Goal: Book appointment/travel/reservation

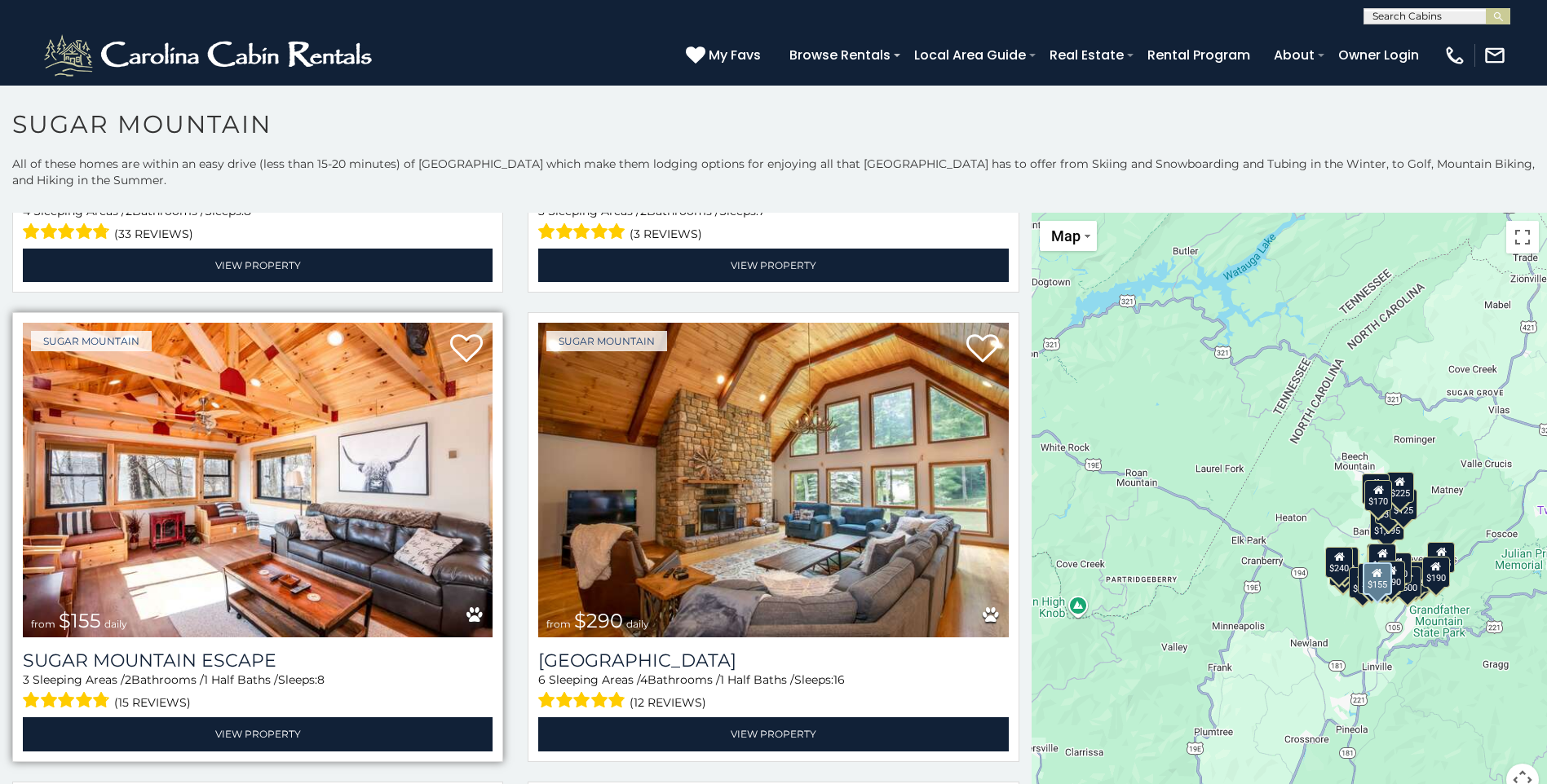
scroll to position [2282, 0]
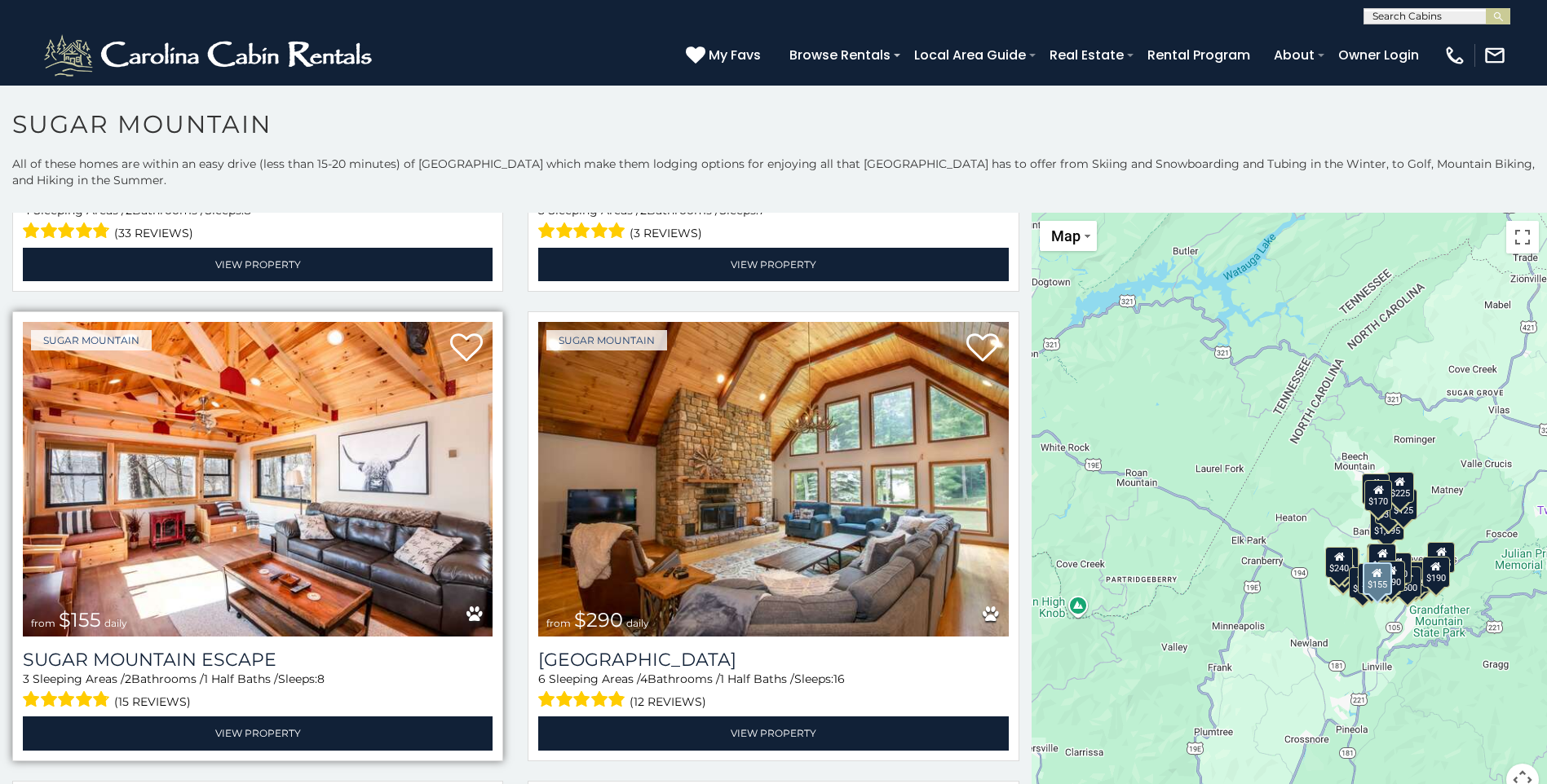
click at [305, 546] on img at bounding box center [258, 479] width 470 height 315
click at [119, 330] on link "Sugar Mountain" at bounding box center [91, 340] width 120 height 20
click at [208, 446] on img at bounding box center [258, 479] width 470 height 315
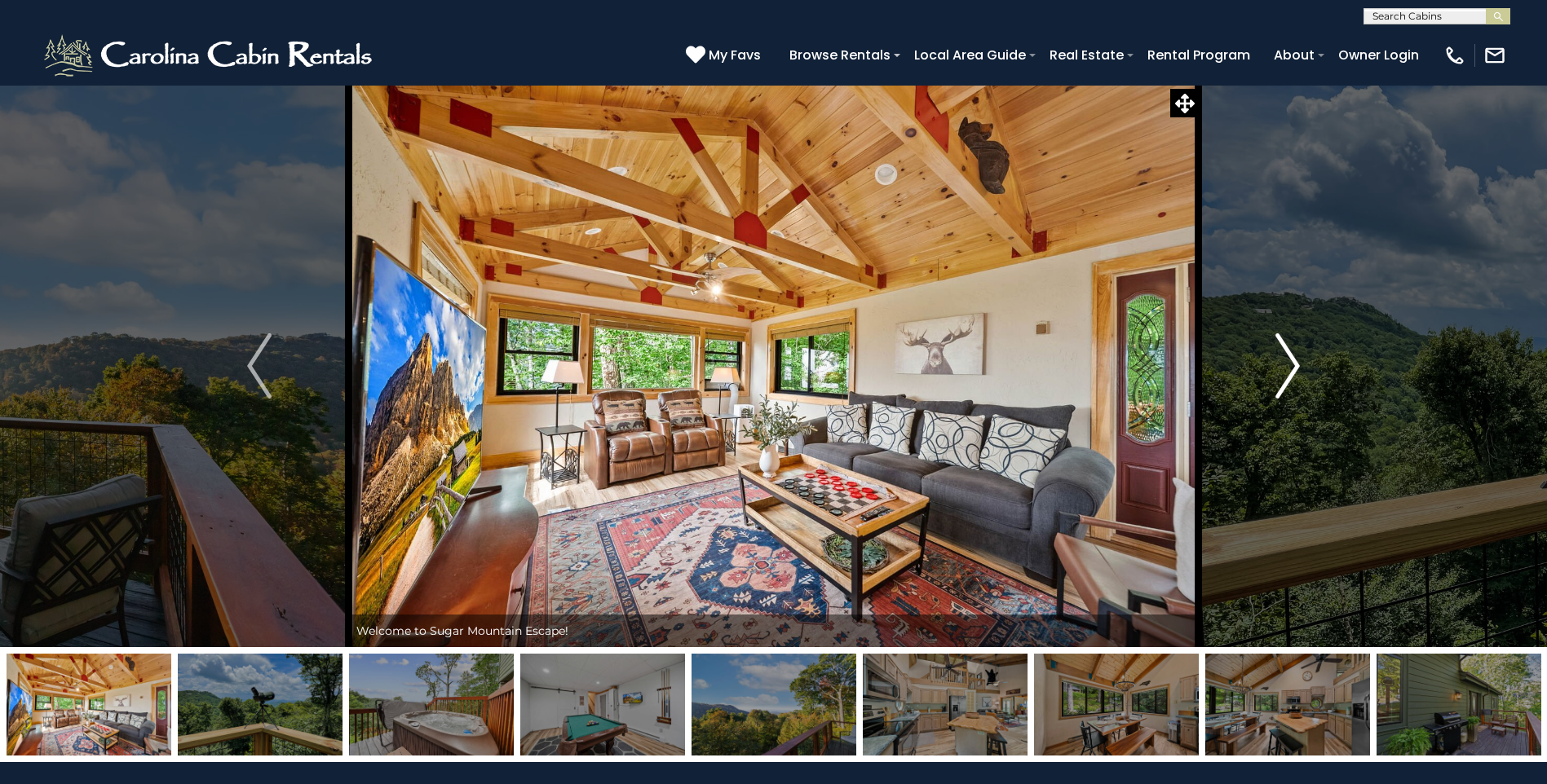
click at [1282, 394] on img "Next" at bounding box center [1287, 365] width 24 height 65
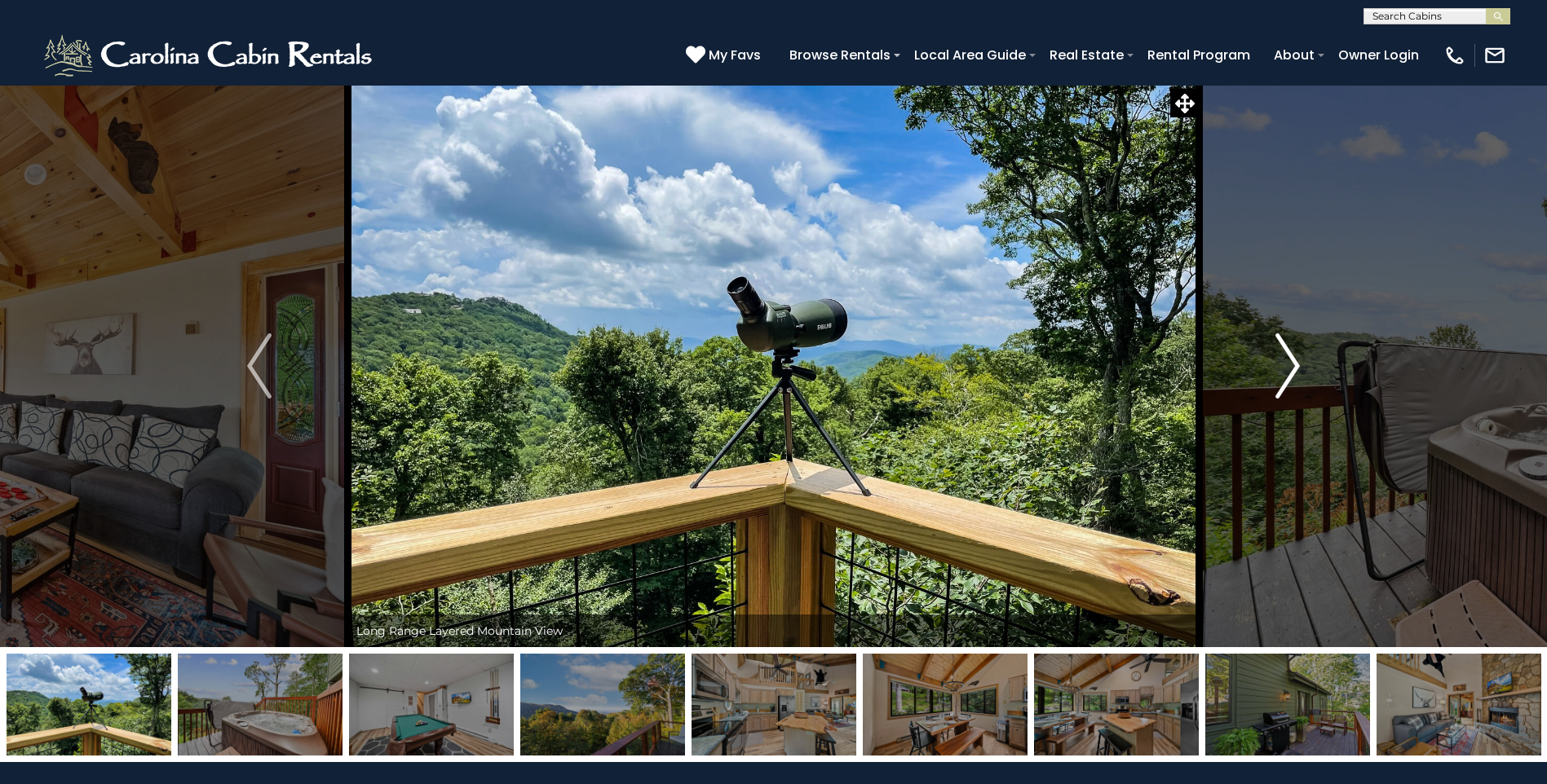
click at [1282, 394] on img "Next" at bounding box center [1287, 365] width 24 height 65
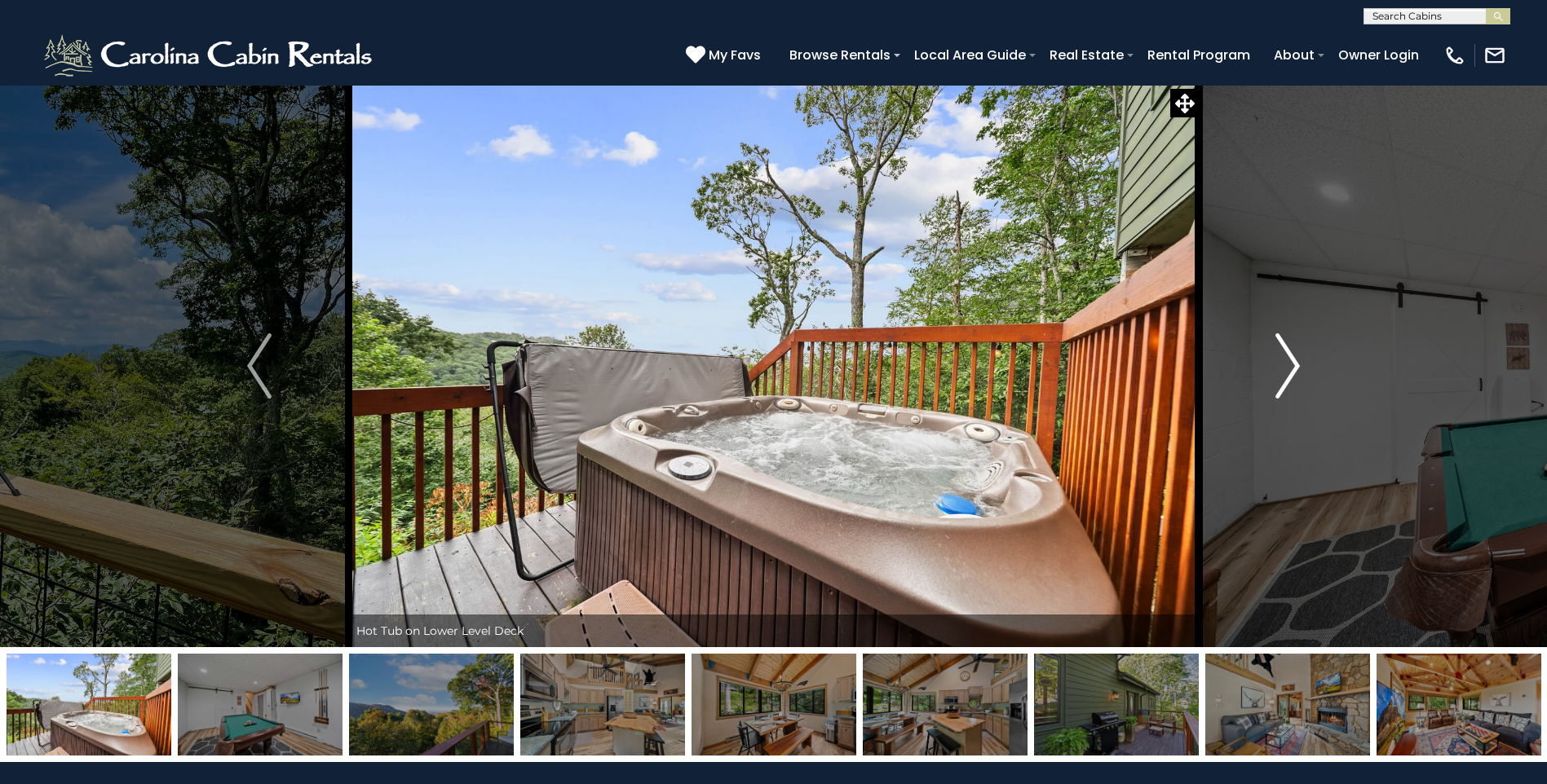
click at [1282, 394] on img "Next" at bounding box center [1287, 365] width 24 height 65
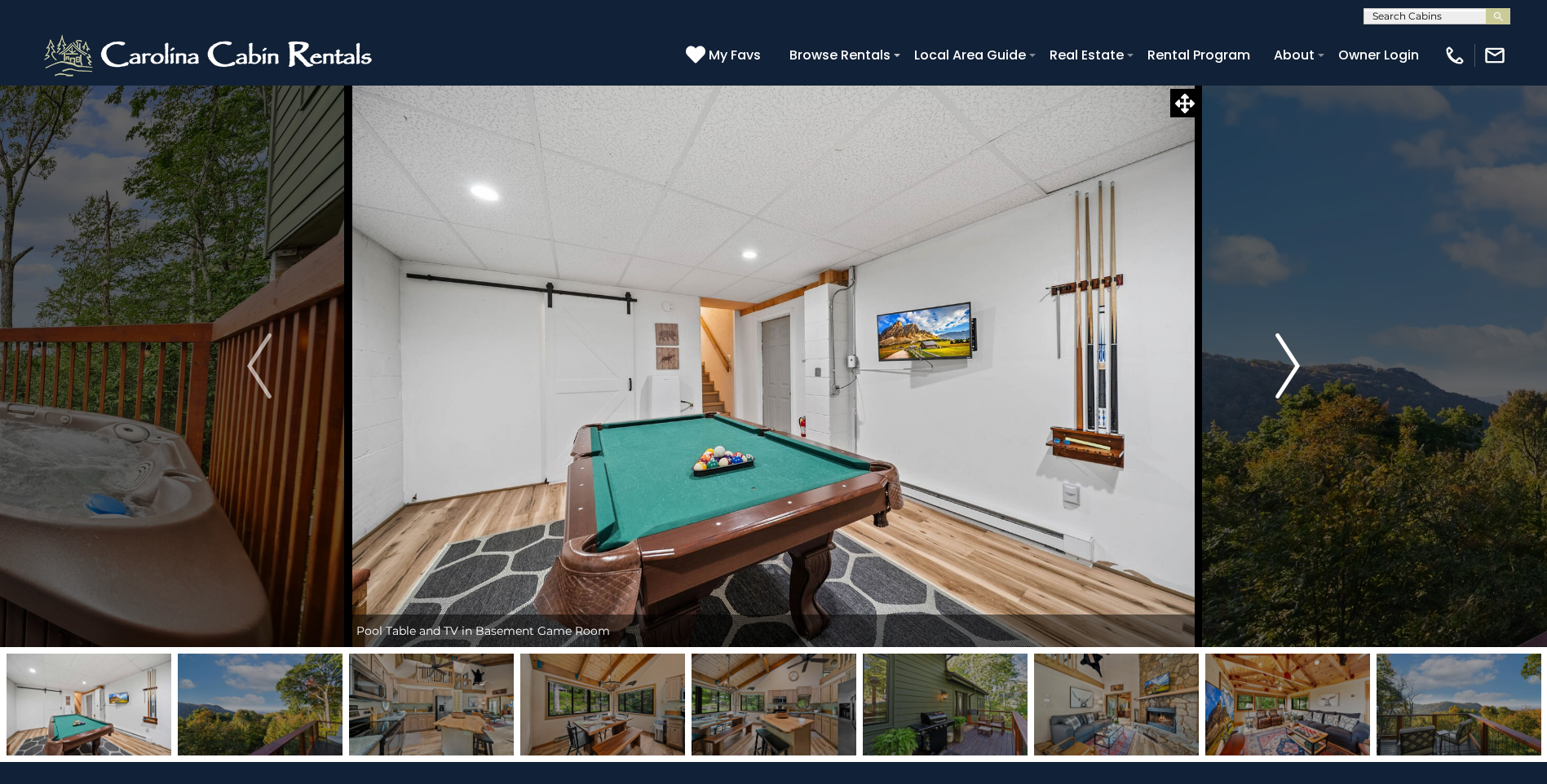
click at [1282, 394] on img "Next" at bounding box center [1287, 365] width 24 height 65
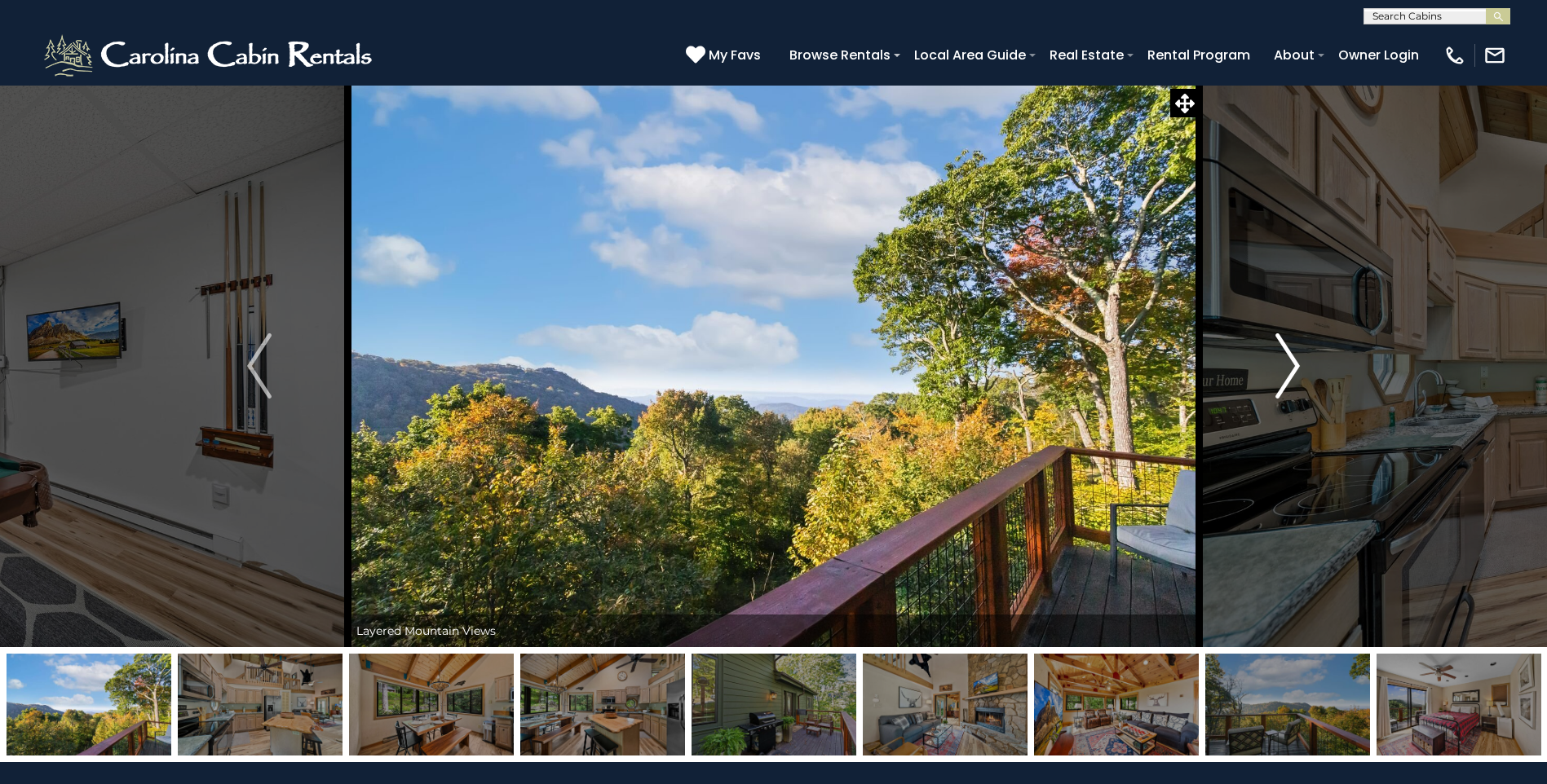
click at [1276, 401] on button "Next" at bounding box center [1287, 365] width 177 height 562
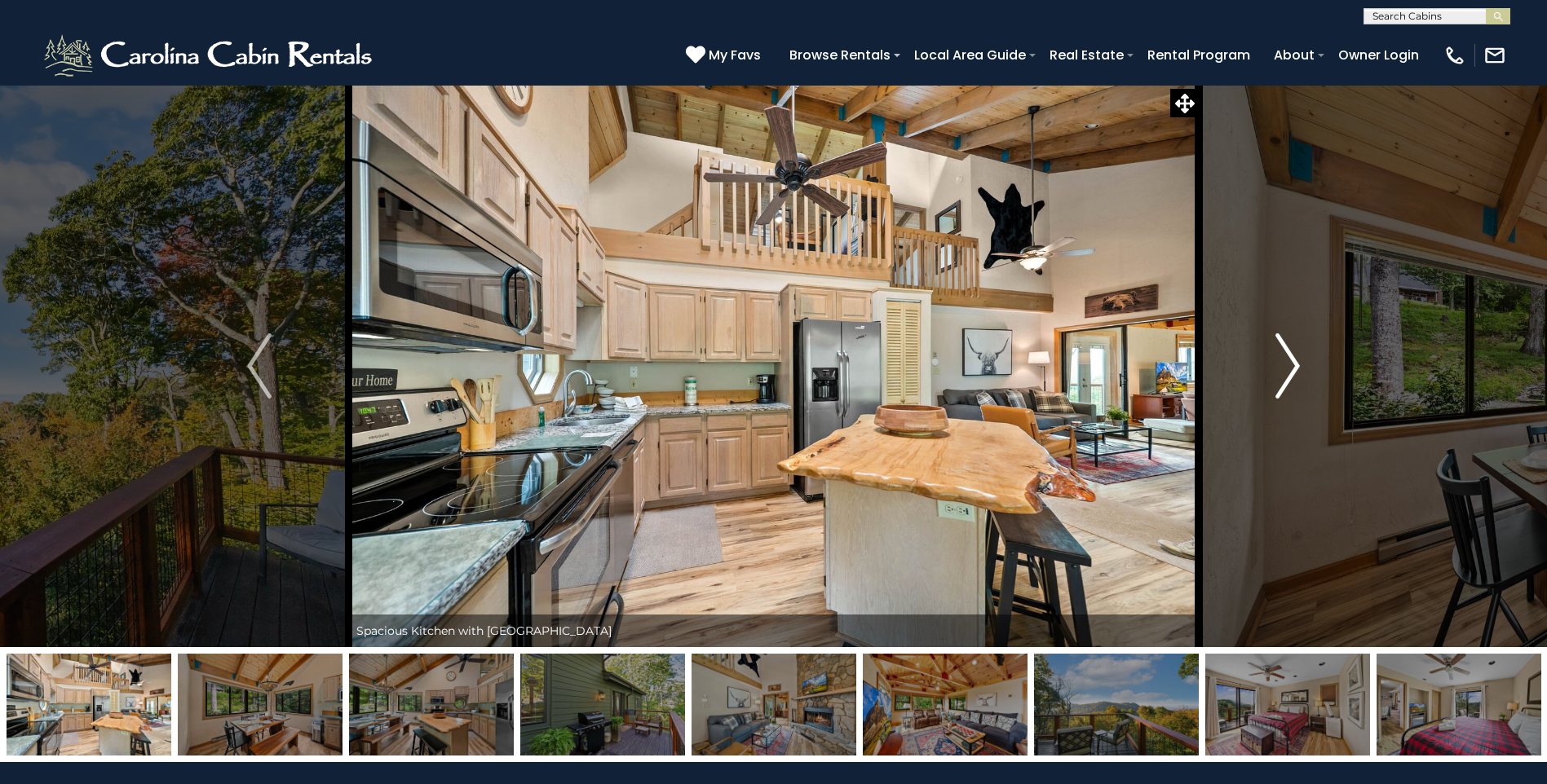
click at [1280, 392] on img "Next" at bounding box center [1287, 365] width 24 height 65
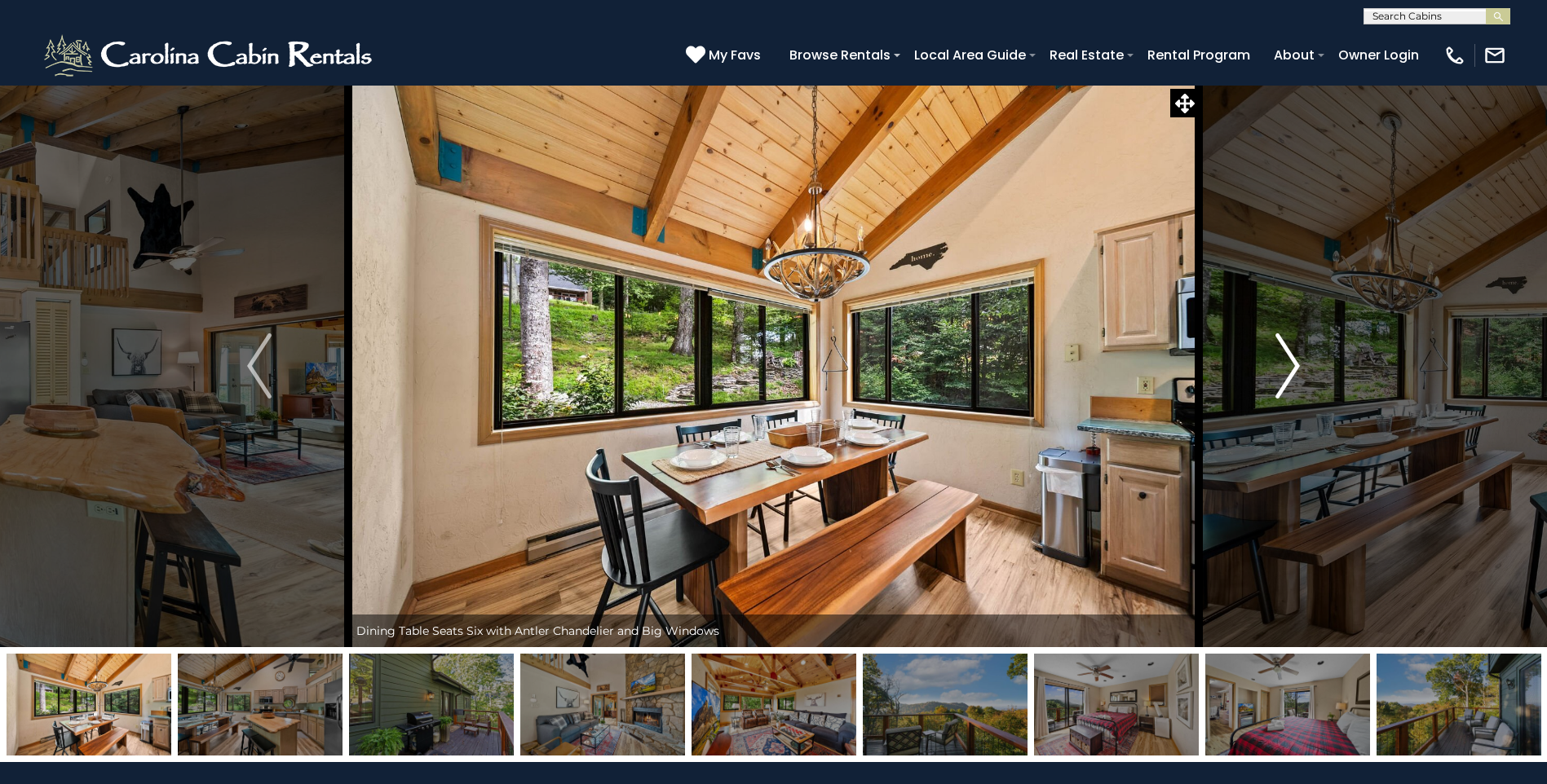
click at [1280, 392] on img "Next" at bounding box center [1287, 365] width 24 height 65
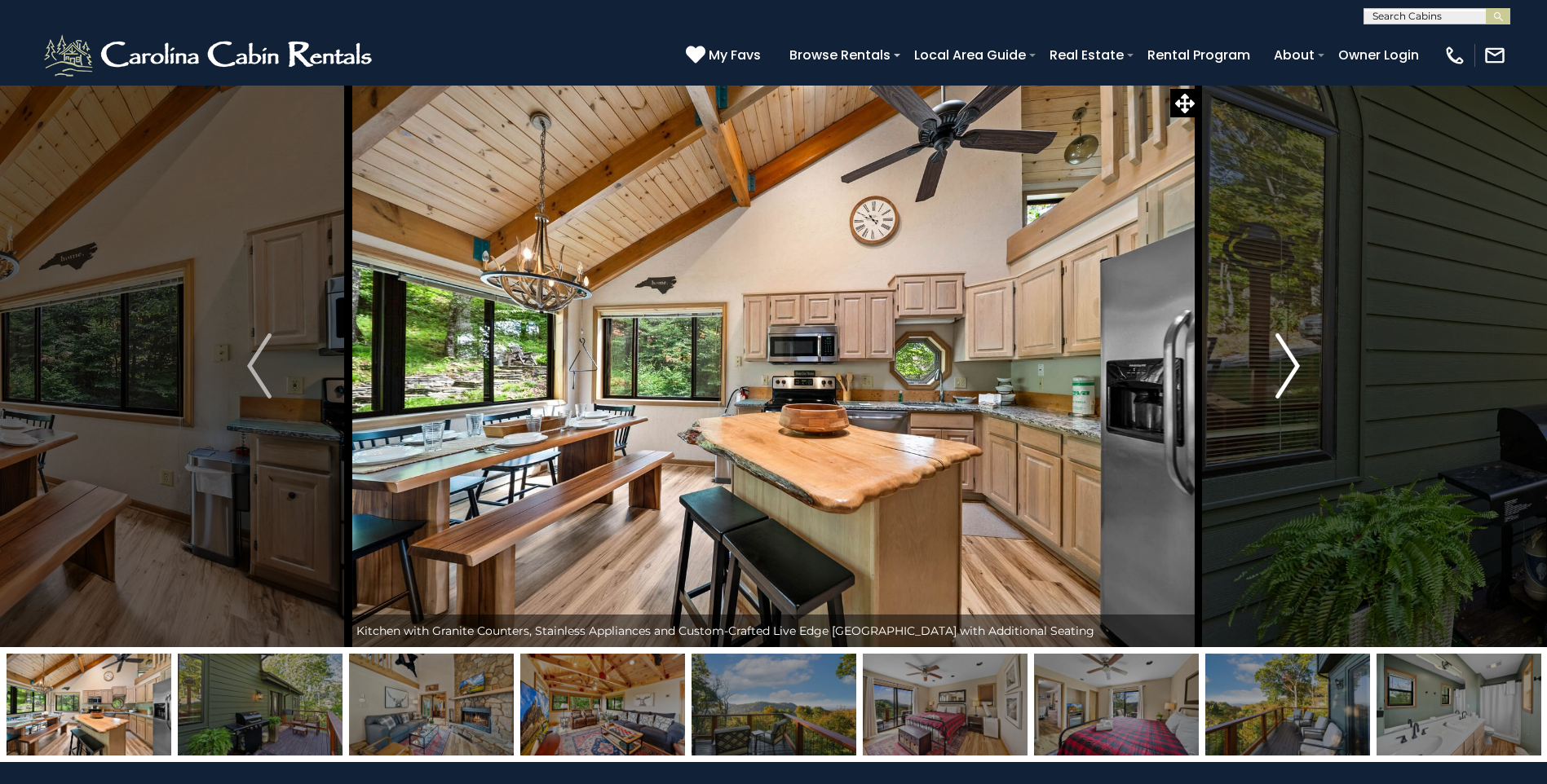
click at [1286, 374] on img "Next" at bounding box center [1287, 365] width 24 height 65
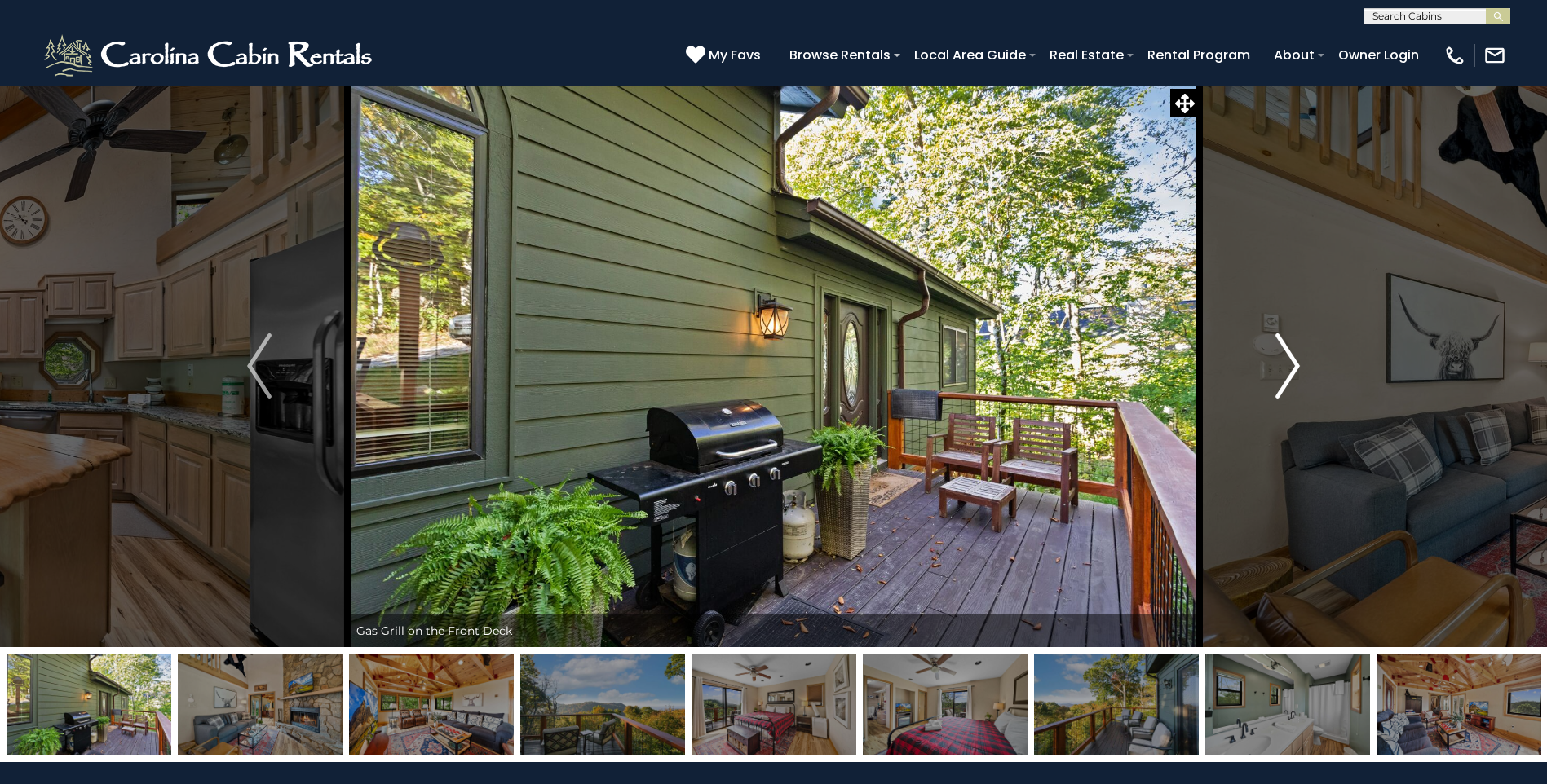
click at [1292, 390] on img "Next" at bounding box center [1287, 365] width 24 height 65
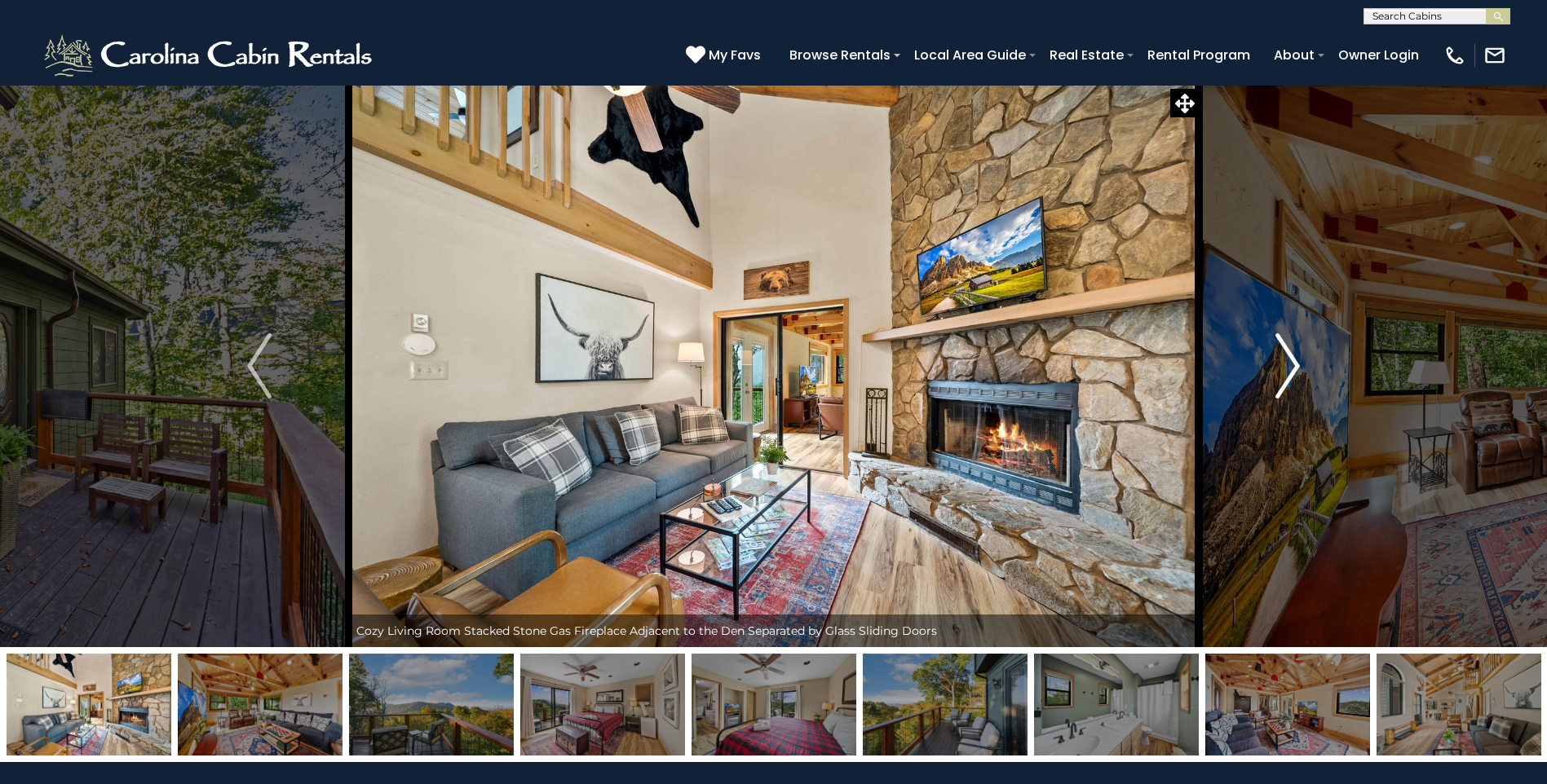
click at [1311, 378] on button "Next" at bounding box center [1287, 365] width 177 height 562
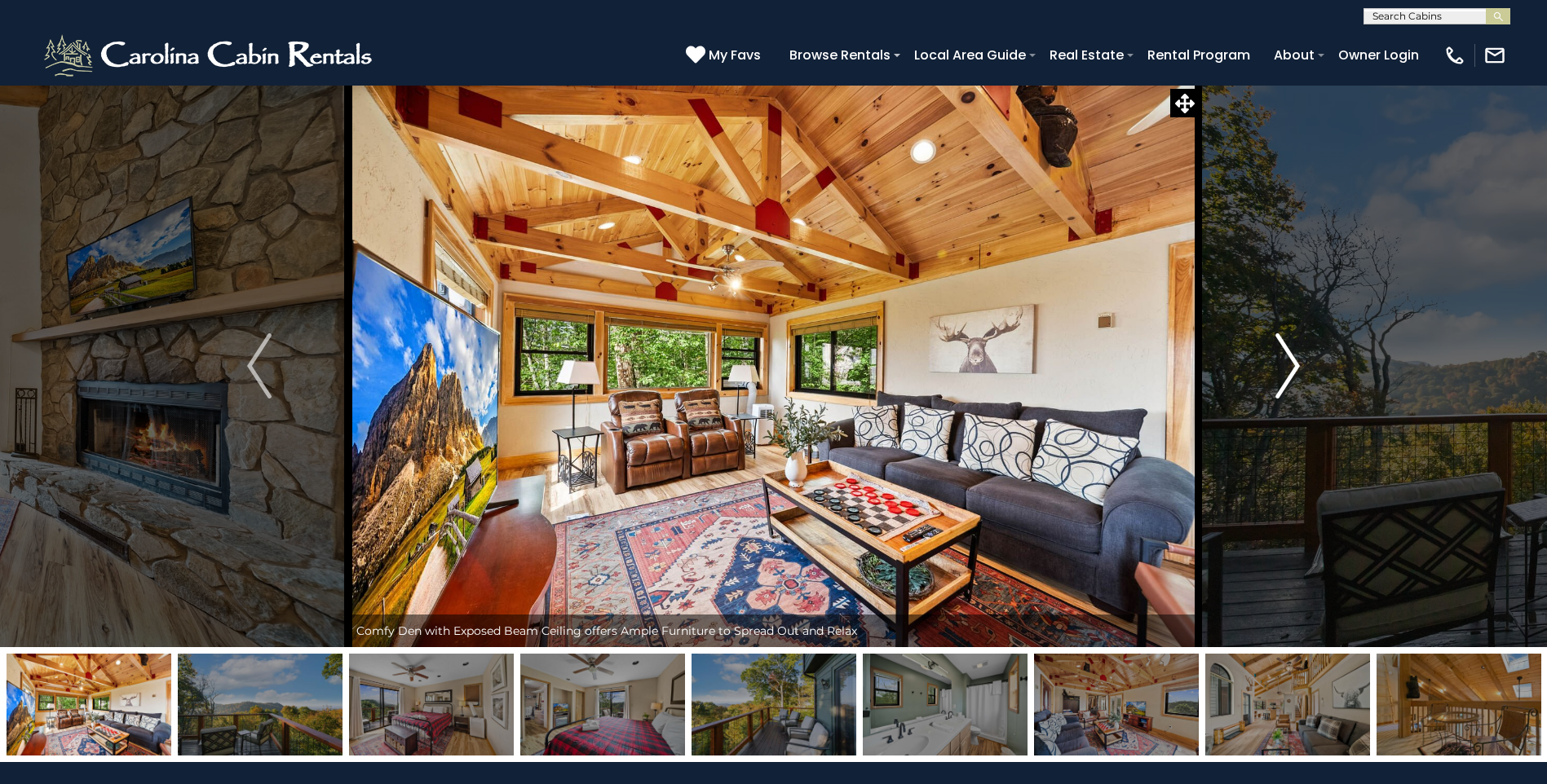
click at [1311, 378] on button "Next" at bounding box center [1287, 365] width 177 height 562
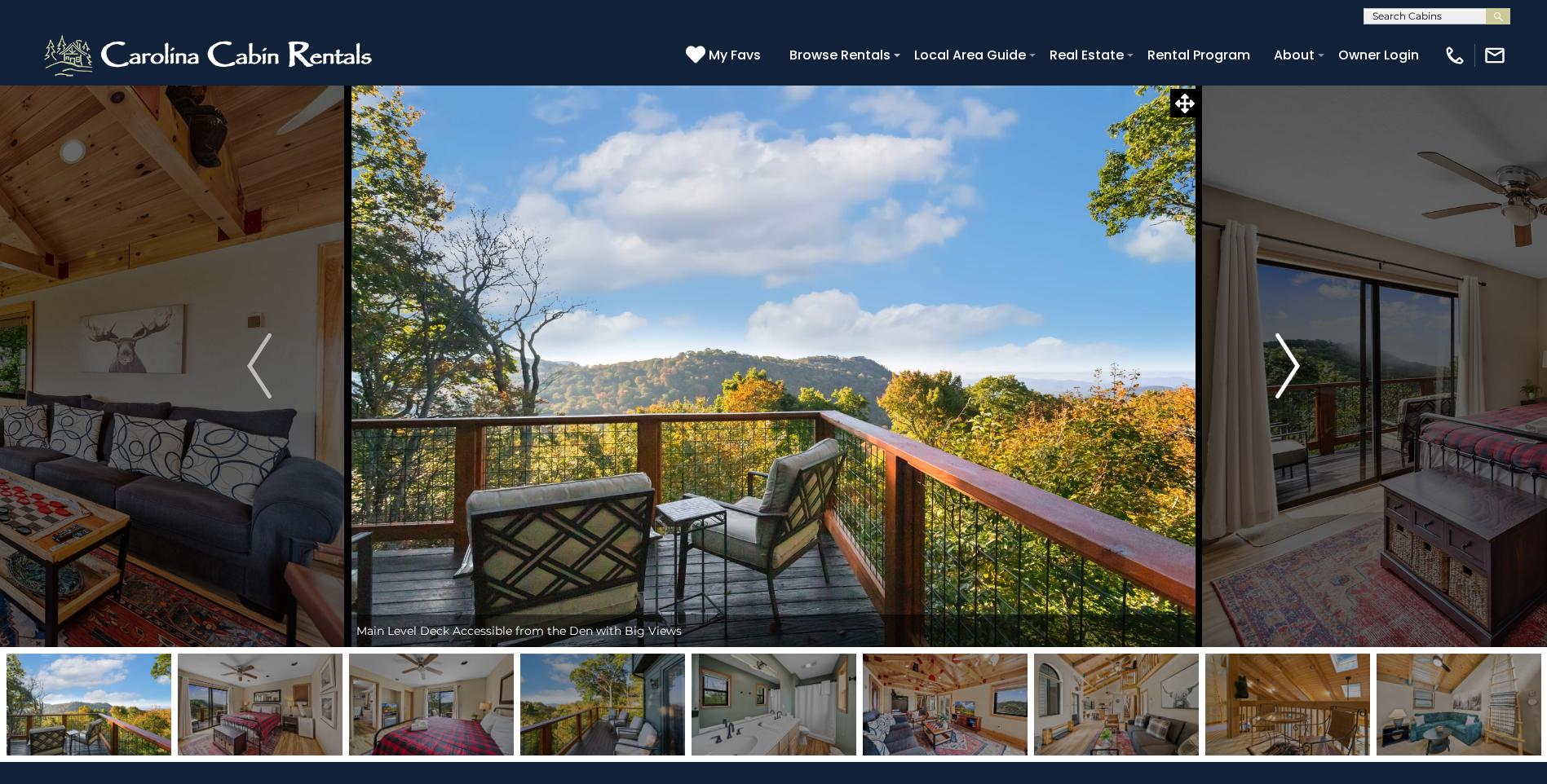
click at [1311, 378] on button "Next" at bounding box center [1287, 365] width 177 height 562
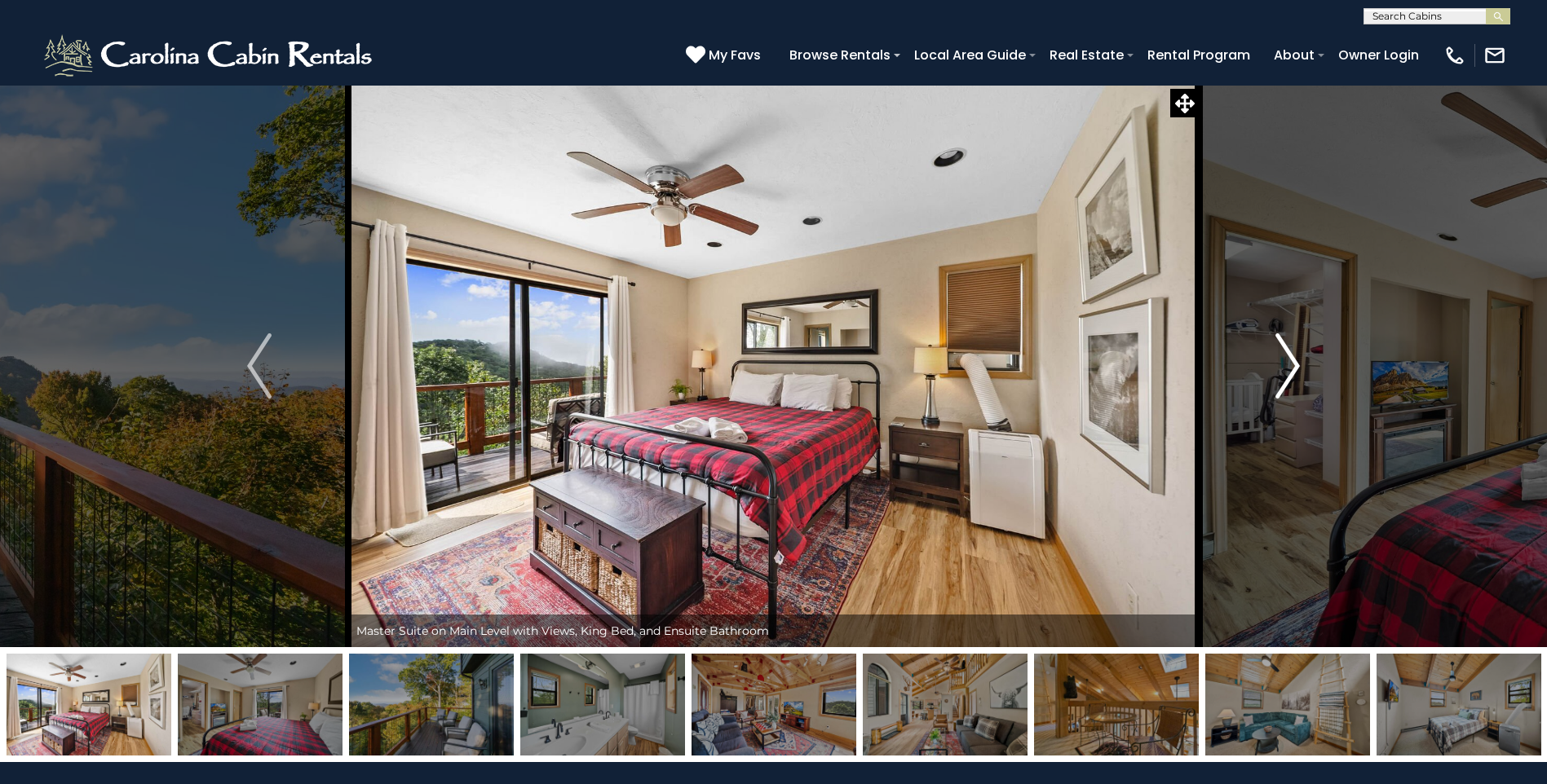
click at [1311, 378] on button "Next" at bounding box center [1287, 365] width 177 height 562
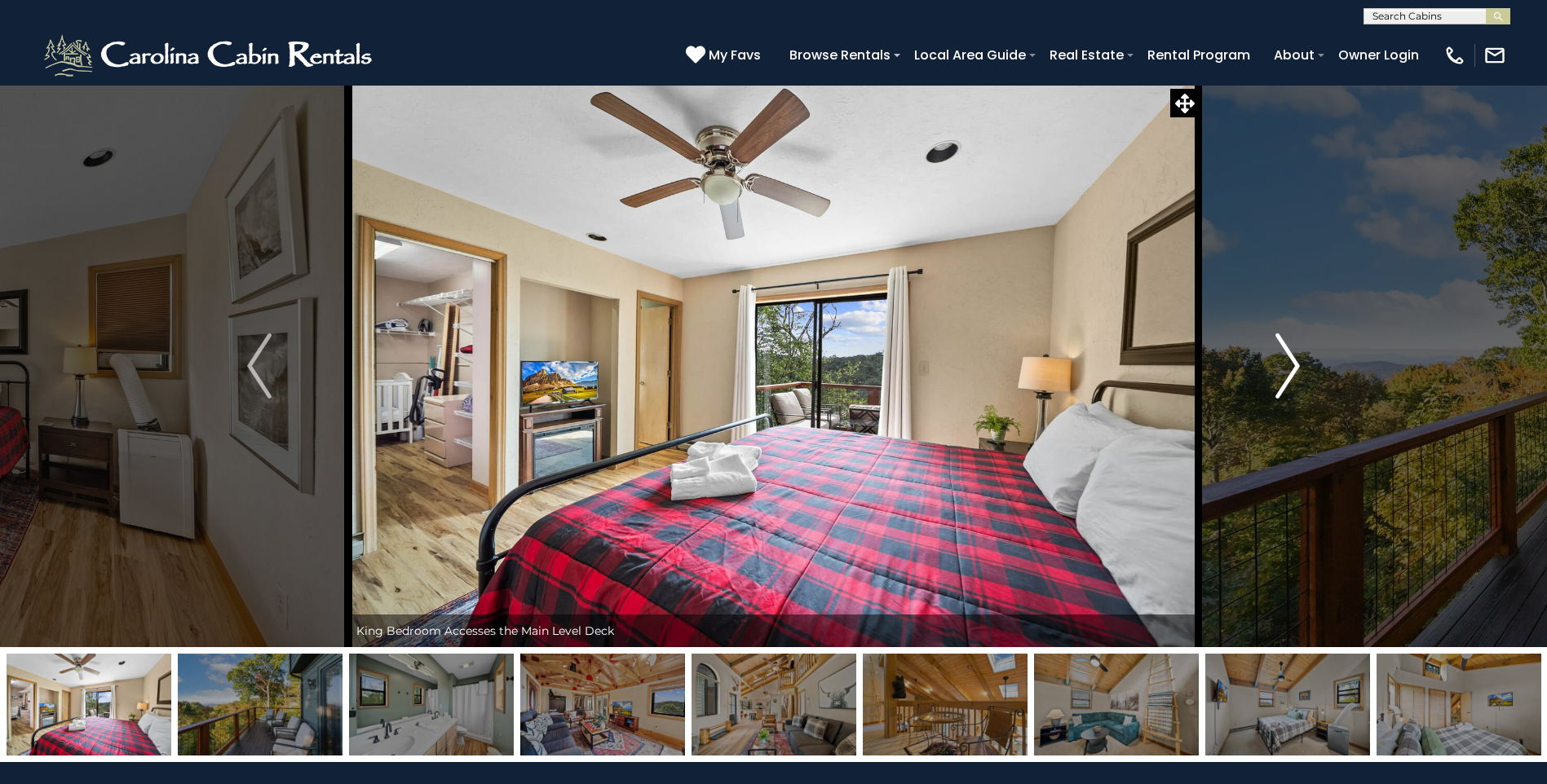
click at [1311, 378] on button "Next" at bounding box center [1287, 365] width 177 height 562
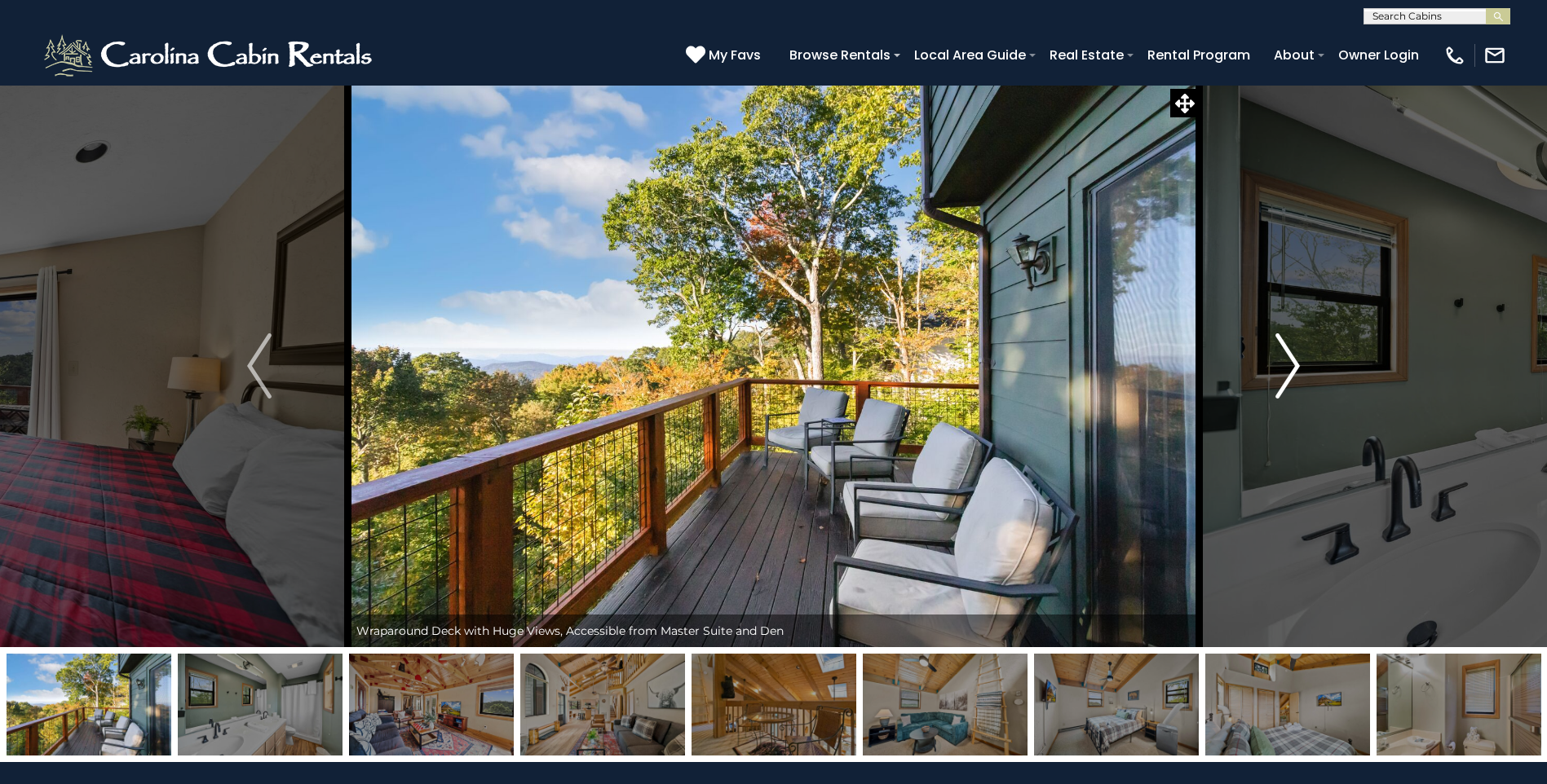
click at [1311, 378] on button "Next" at bounding box center [1287, 365] width 177 height 562
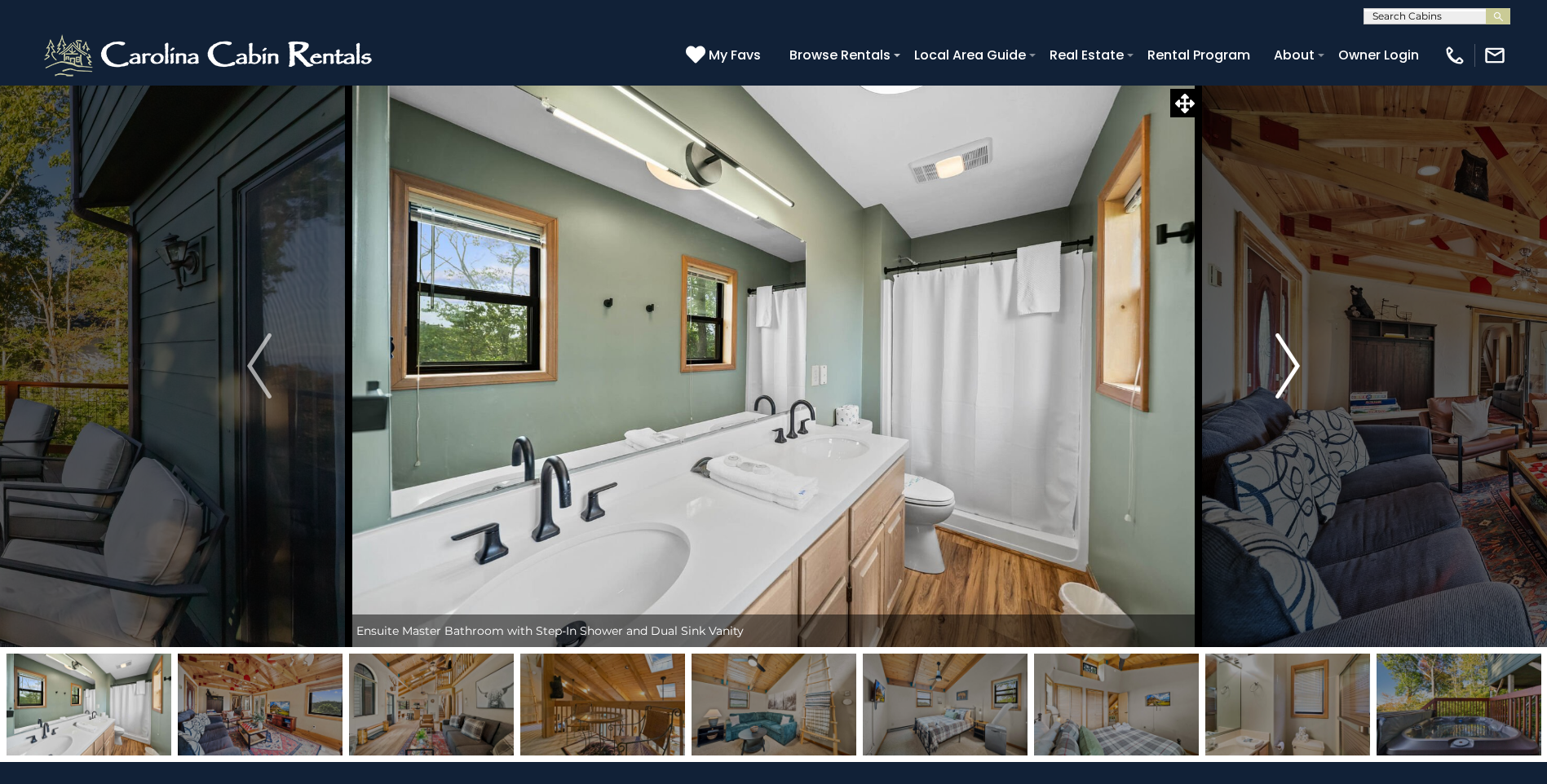
click at [1311, 378] on button "Next" at bounding box center [1287, 365] width 177 height 562
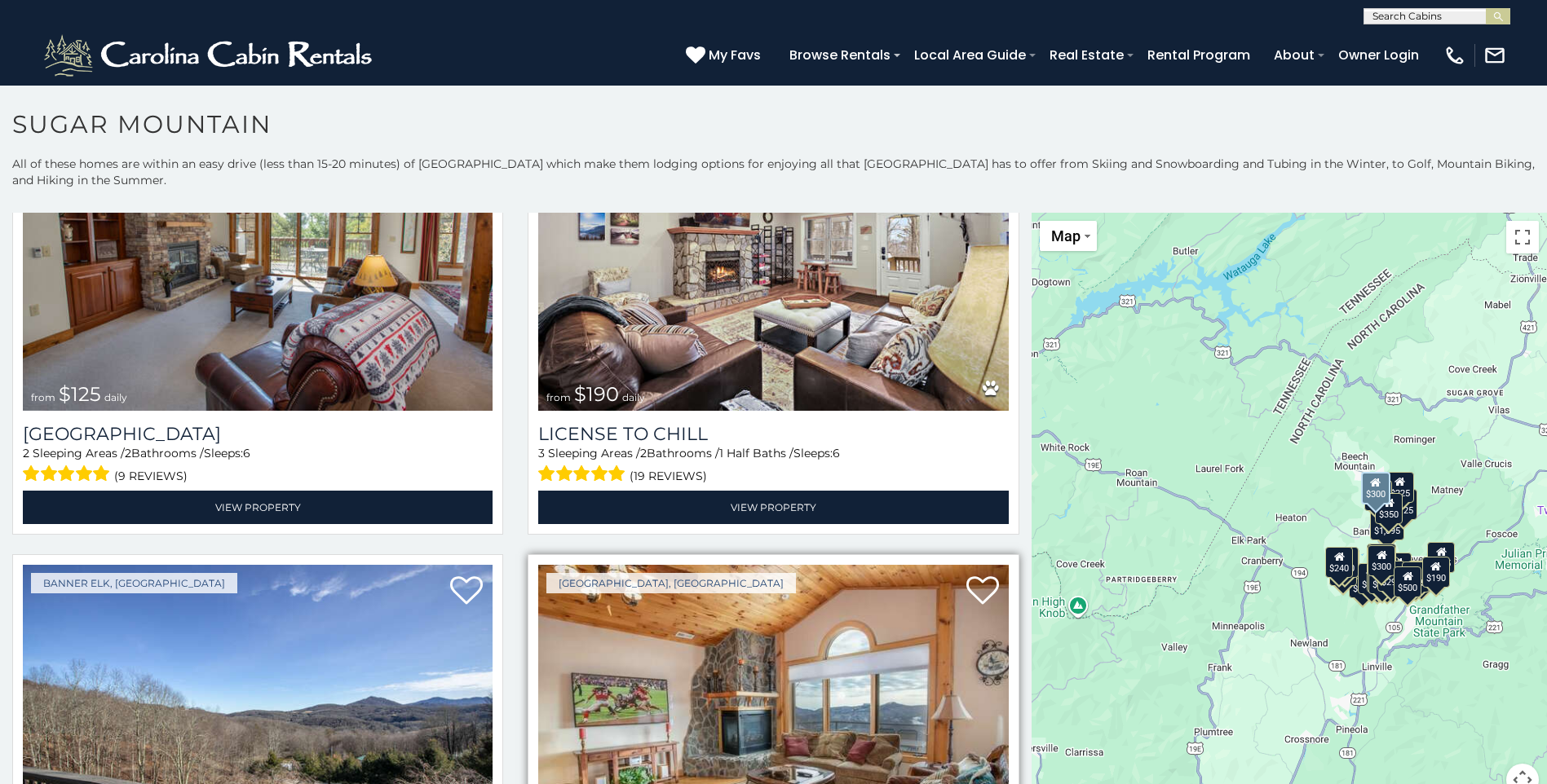
scroll to position [5951, 0]
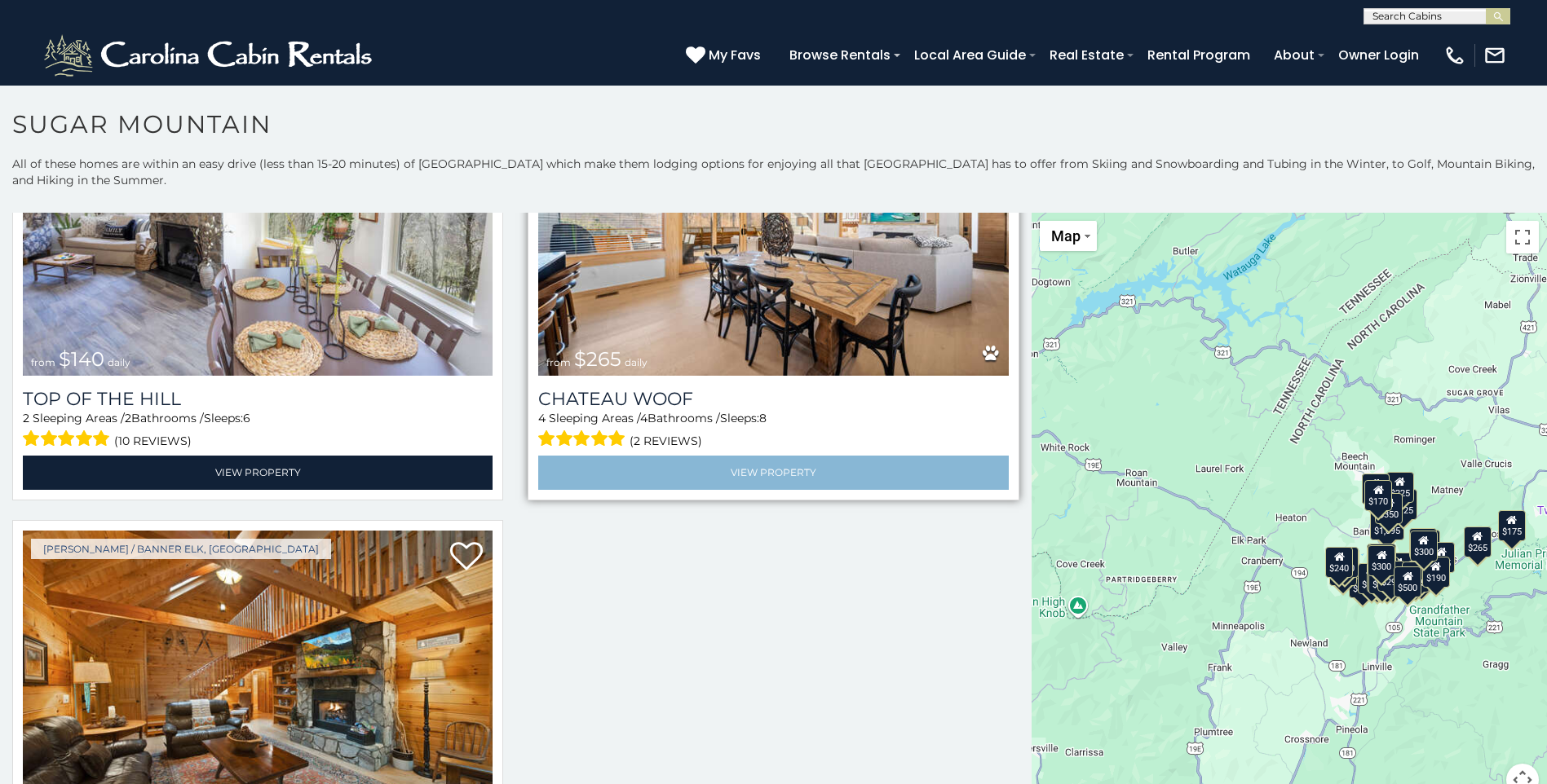
scroll to position [7622, 0]
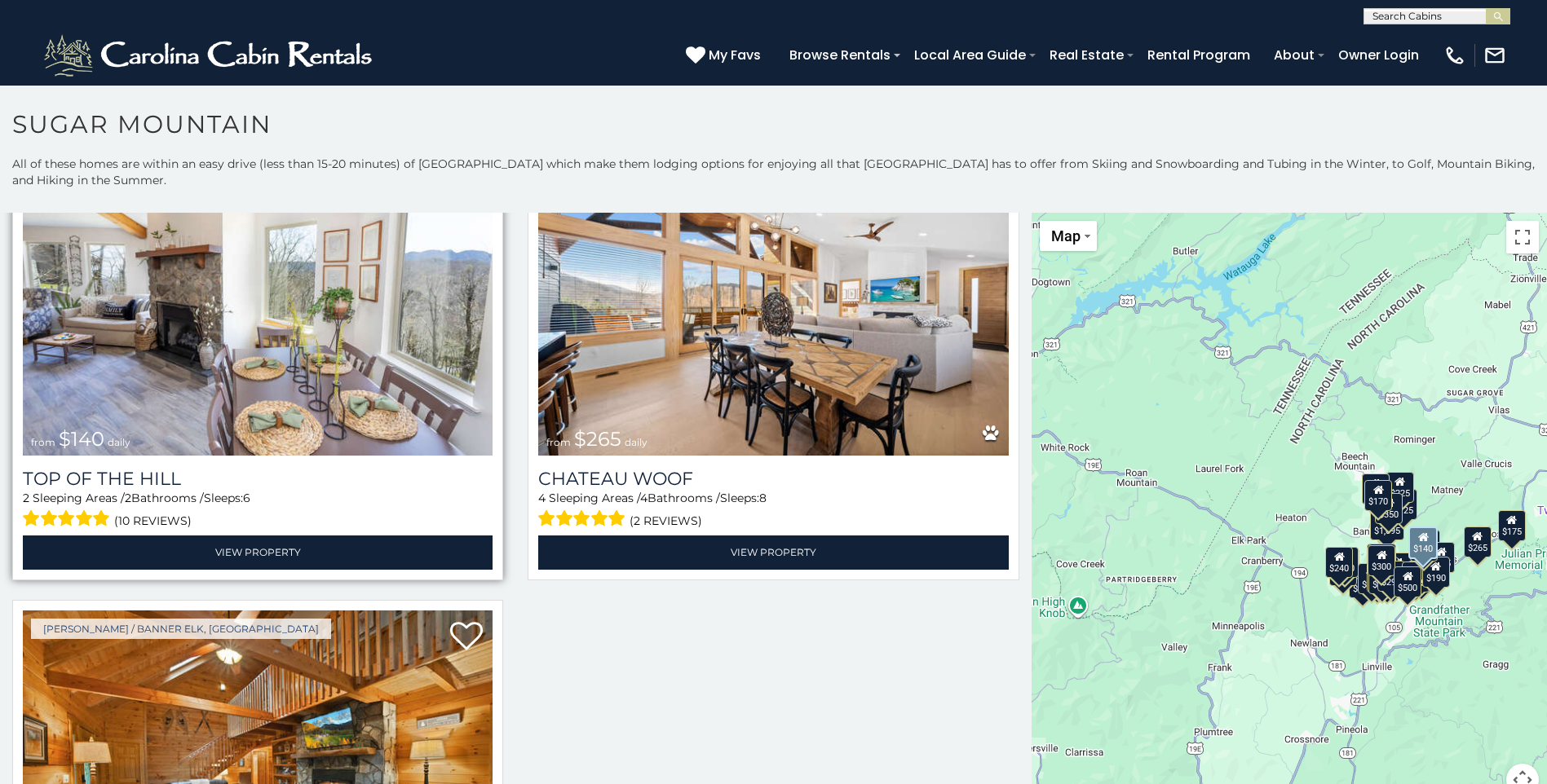
click at [290, 305] on img at bounding box center [258, 298] width 470 height 315
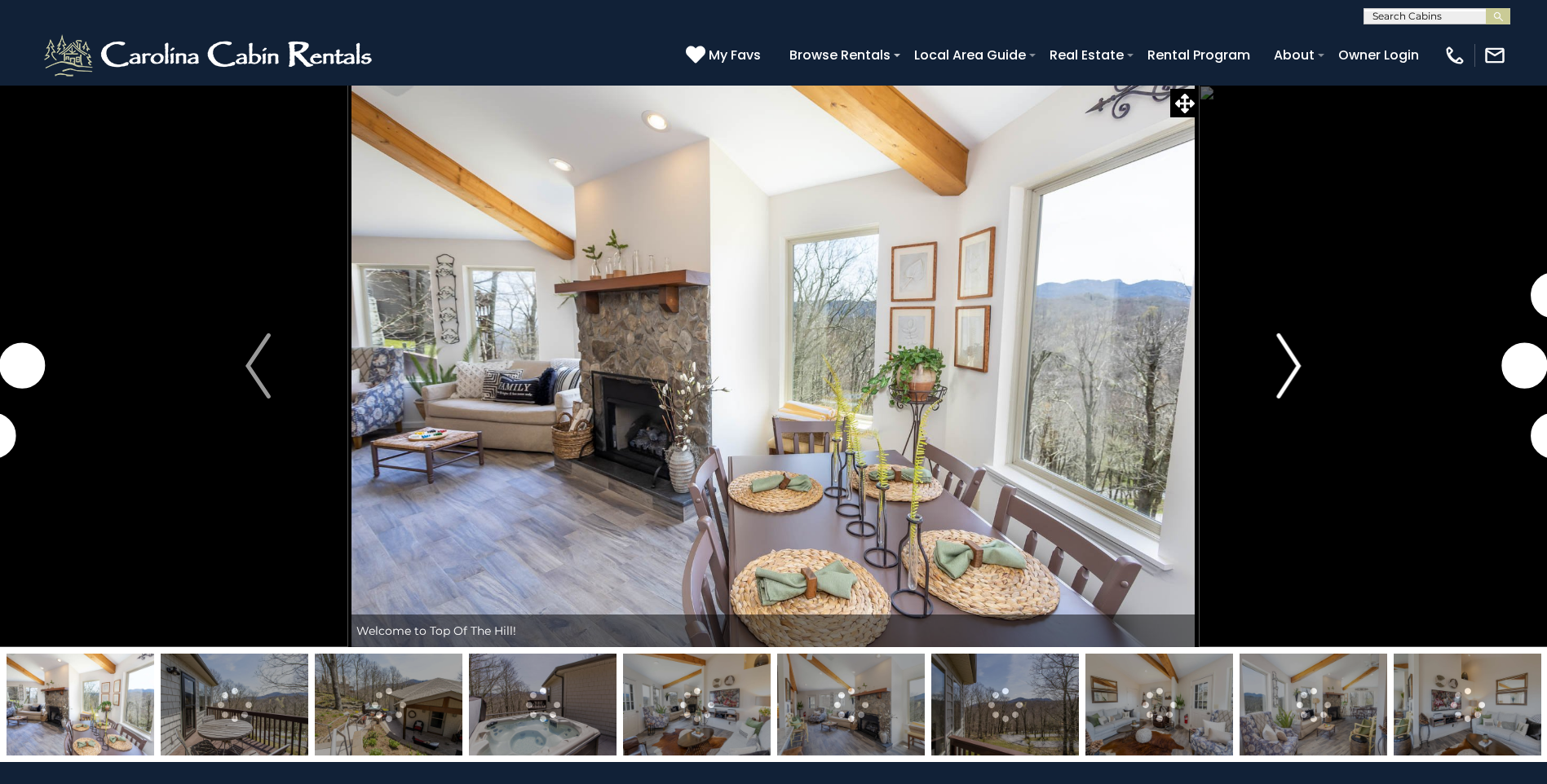
click at [1295, 362] on img "Next" at bounding box center [1287, 365] width 24 height 65
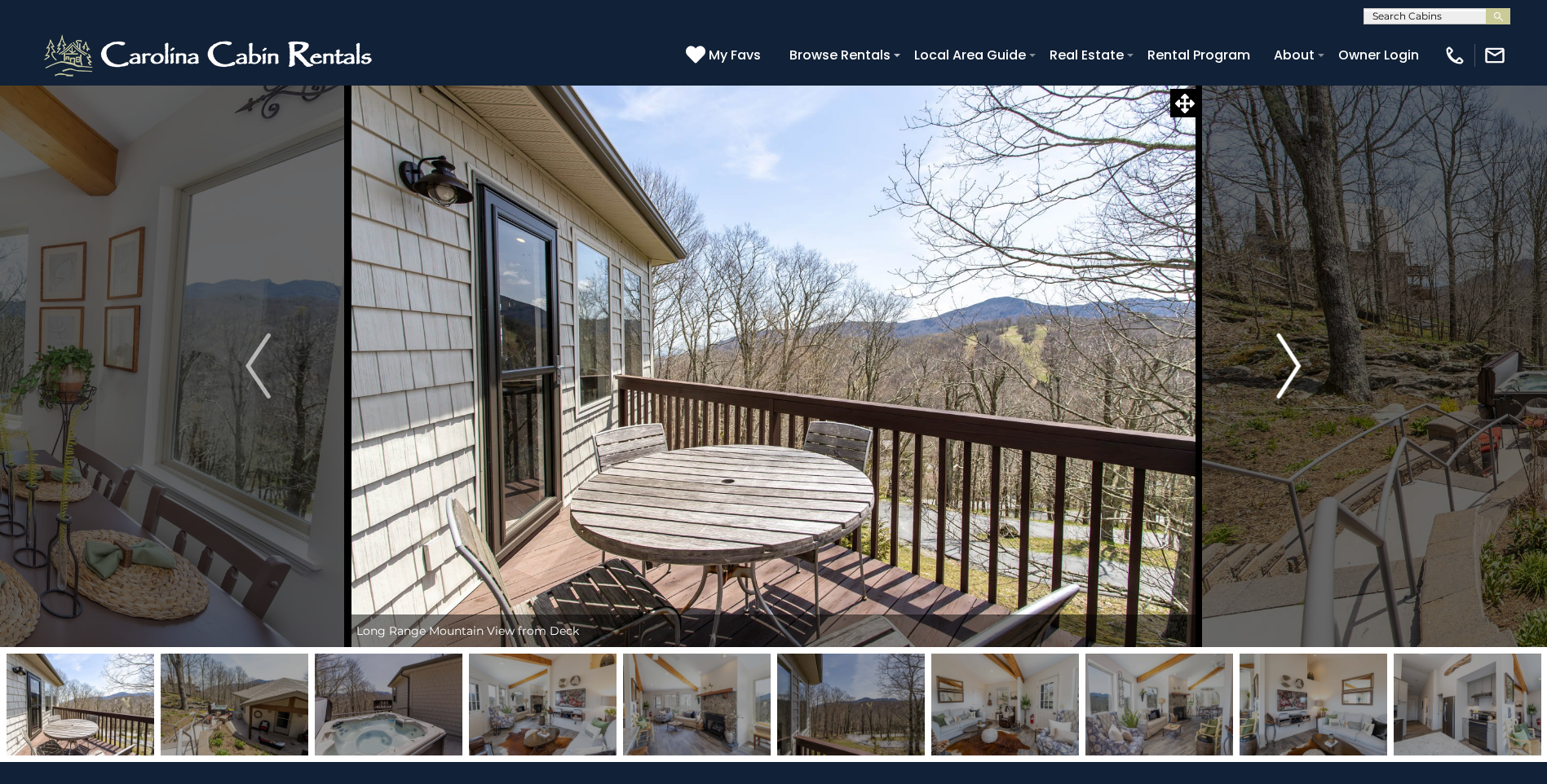
click at [1287, 358] on img "Next" at bounding box center [1287, 365] width 24 height 65
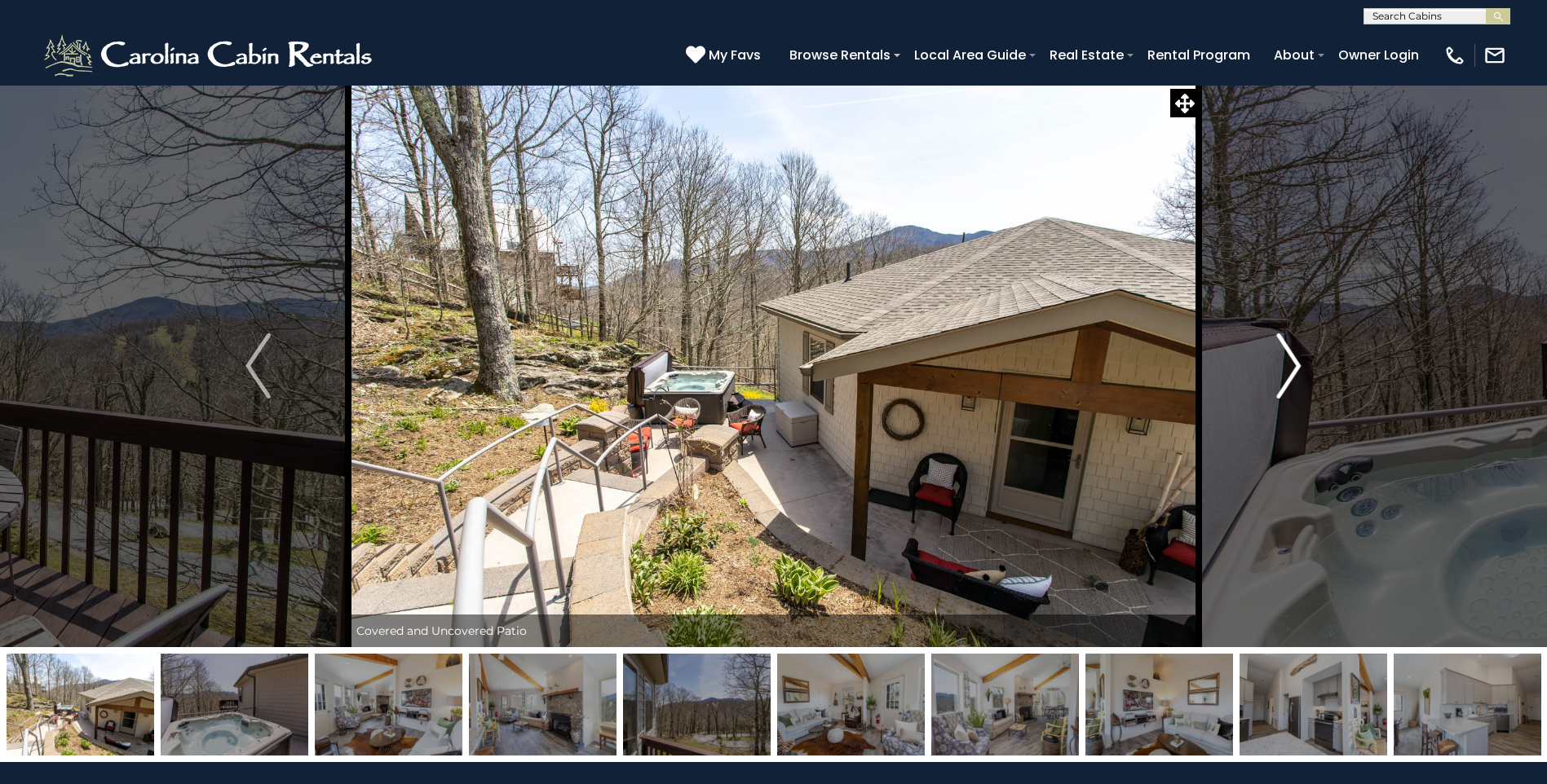
click at [1287, 356] on img "Next" at bounding box center [1287, 365] width 24 height 65
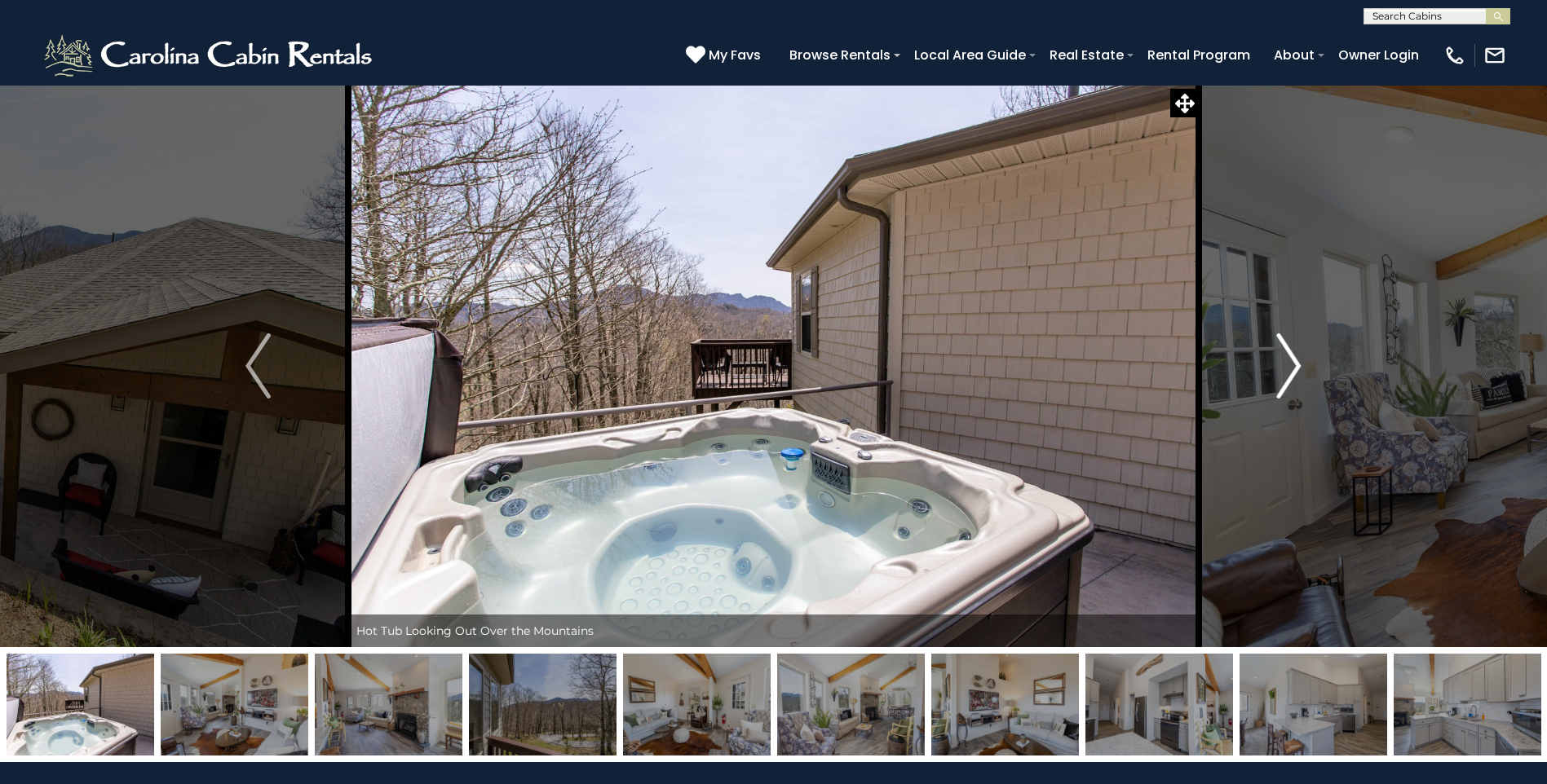
click at [1301, 350] on img "Next" at bounding box center [1287, 365] width 24 height 65
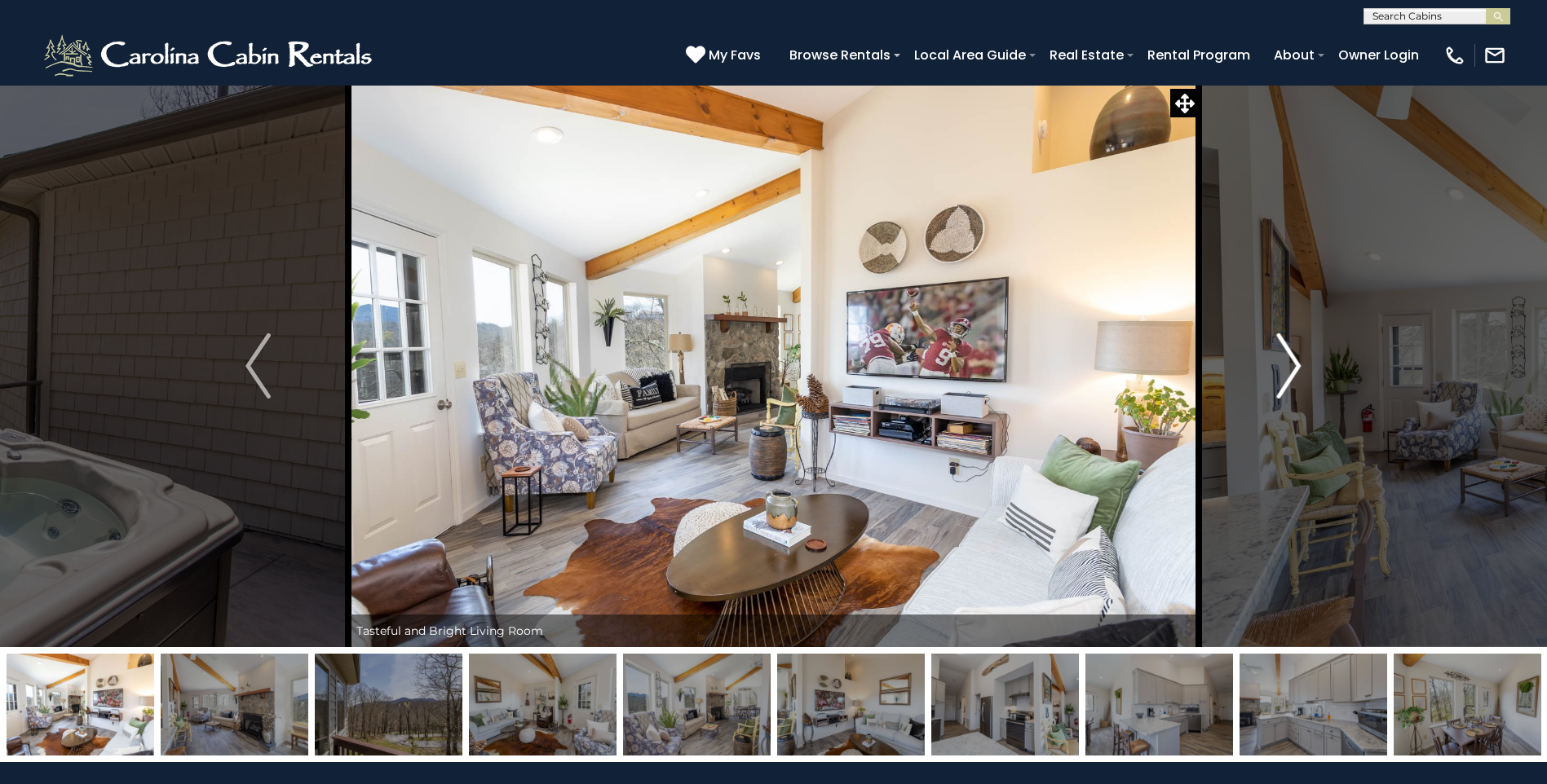
click at [1301, 354] on img "Next" at bounding box center [1287, 365] width 24 height 65
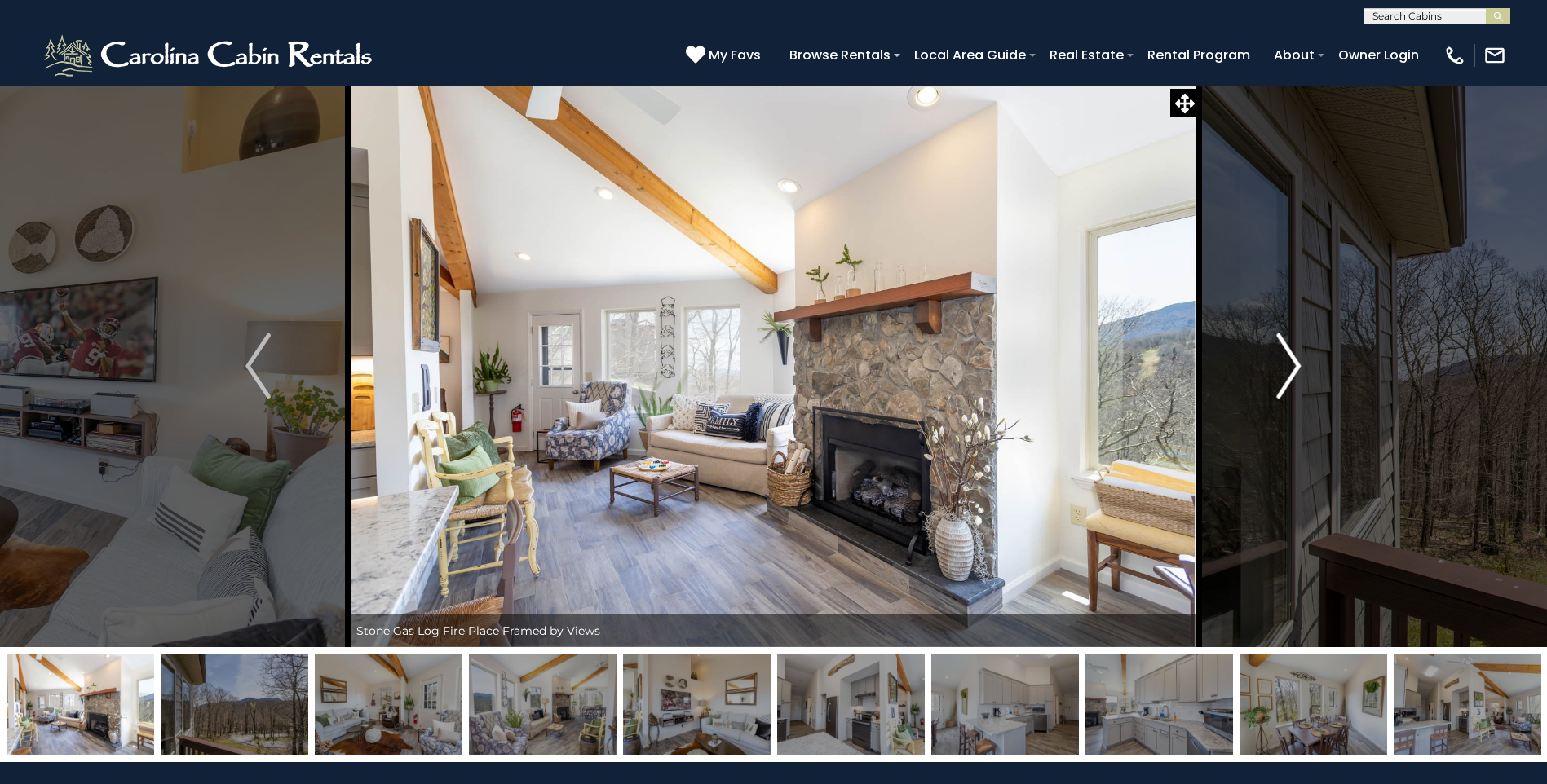
click at [1301, 357] on img "Next" at bounding box center [1287, 365] width 24 height 65
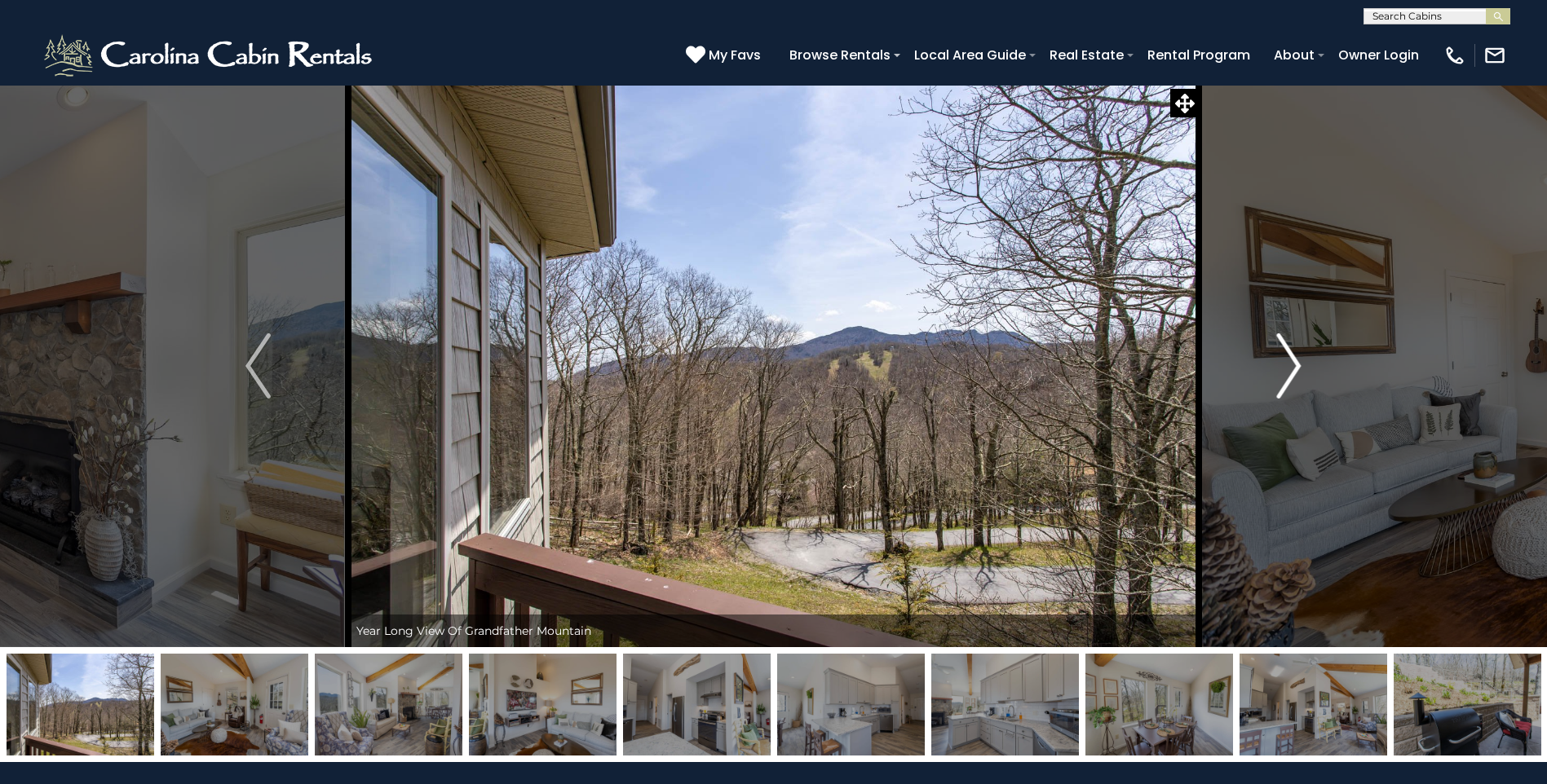
click at [1300, 361] on img "Next" at bounding box center [1287, 365] width 24 height 65
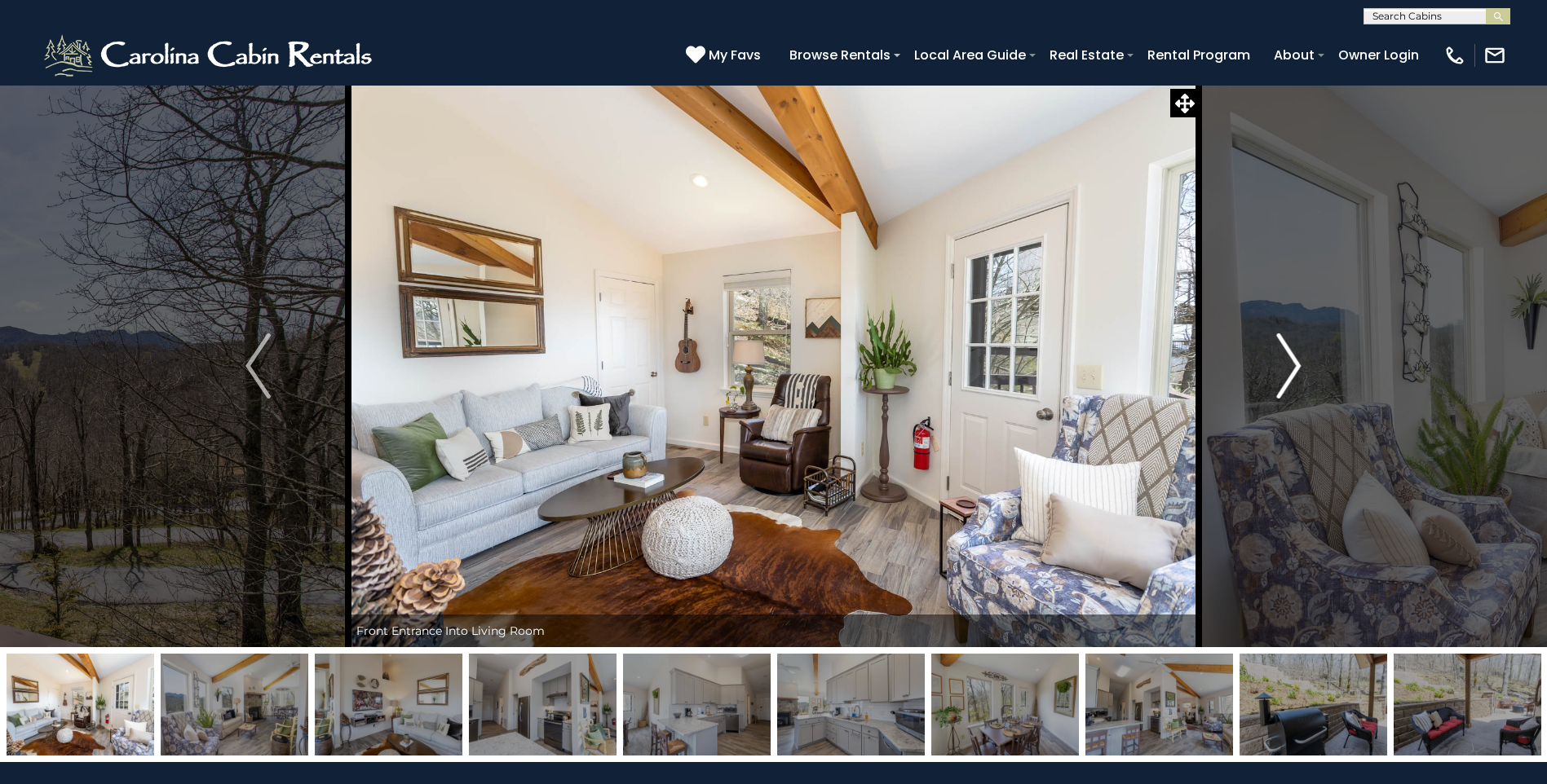
click at [1315, 358] on button "Next" at bounding box center [1288, 365] width 179 height 562
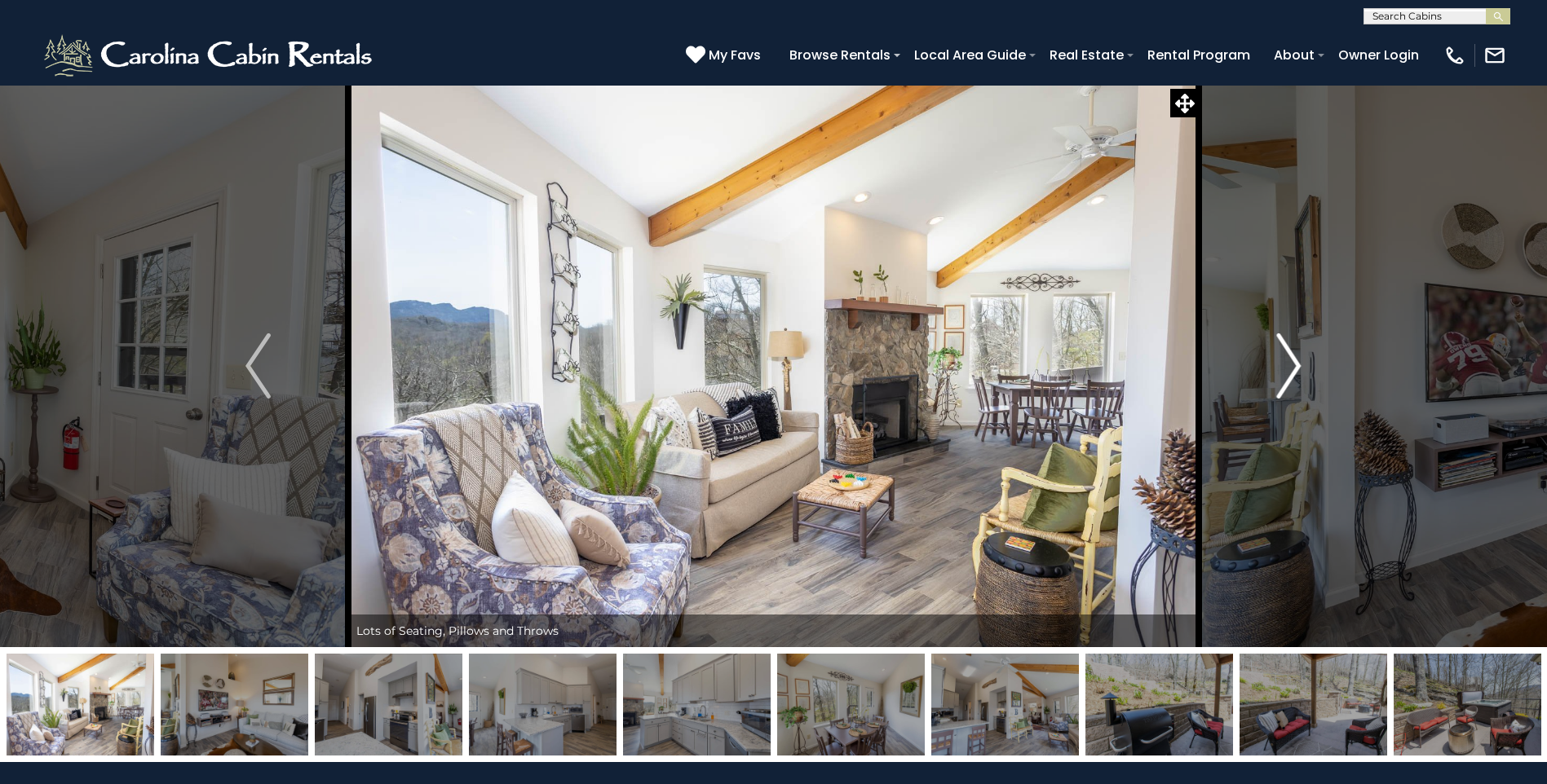
click at [1302, 369] on button "Next" at bounding box center [1288, 365] width 179 height 562
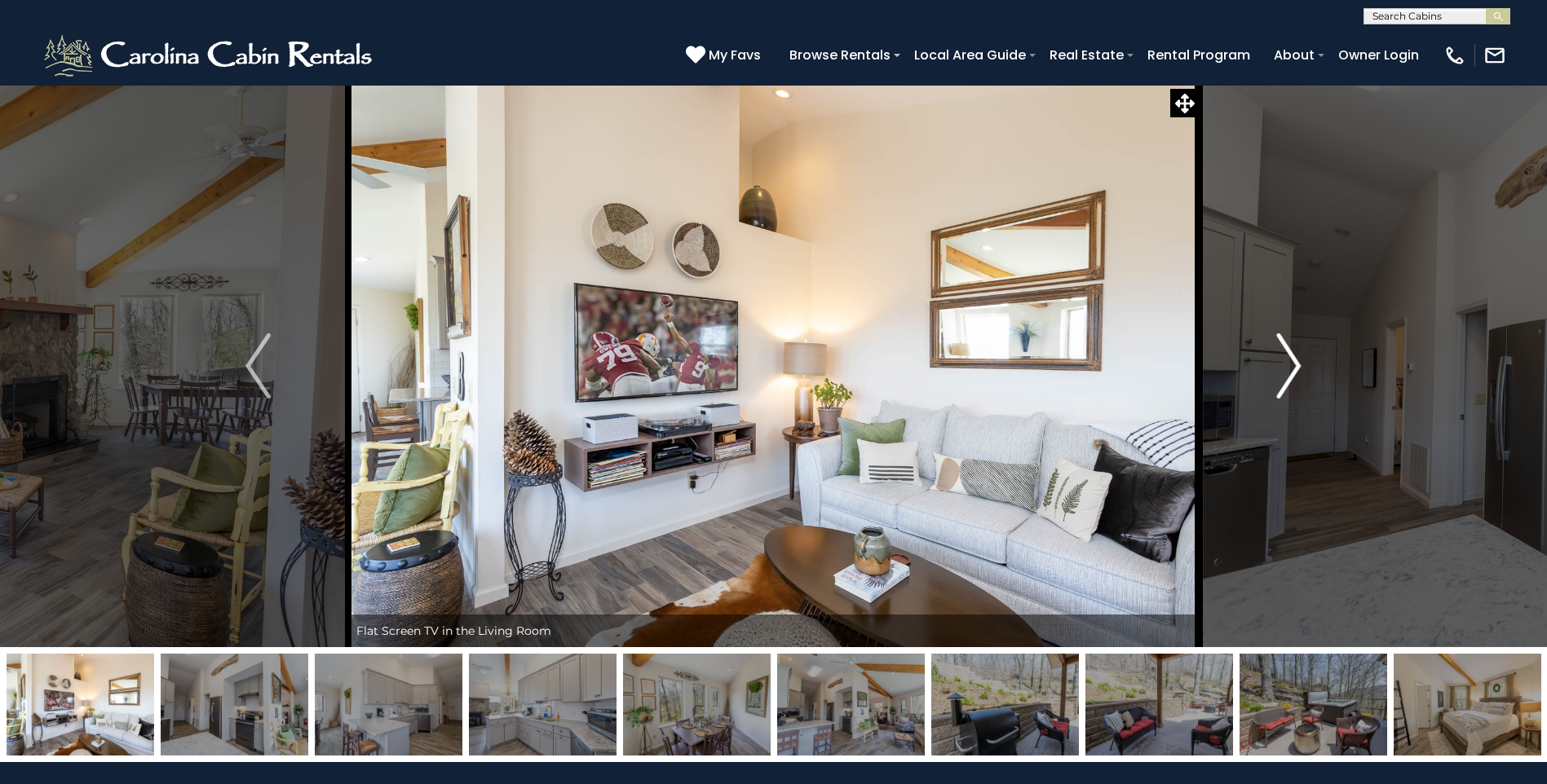
click at [1255, 399] on button "Next" at bounding box center [1288, 365] width 179 height 562
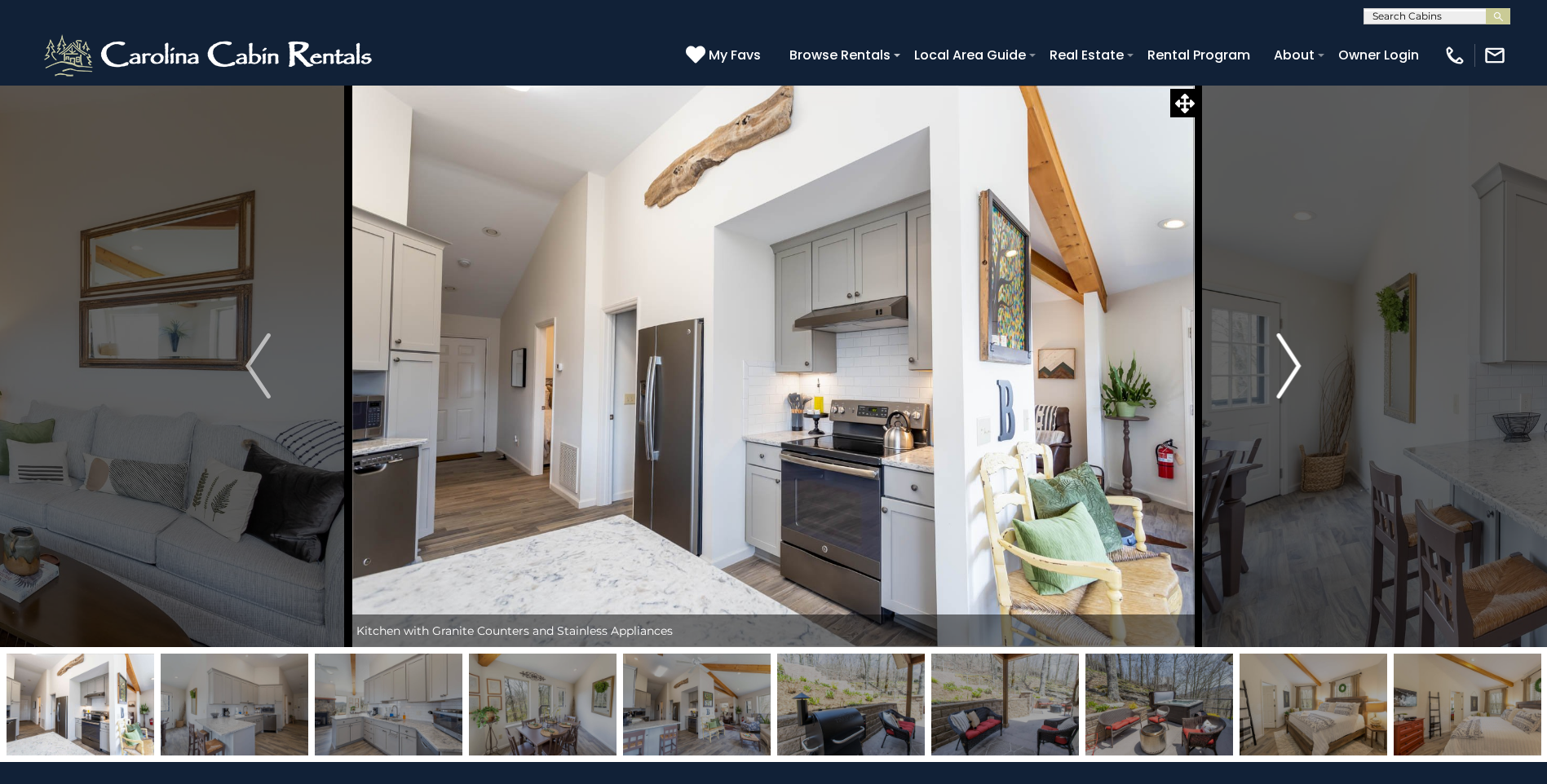
click at [1254, 396] on button "Next" at bounding box center [1288, 365] width 179 height 562
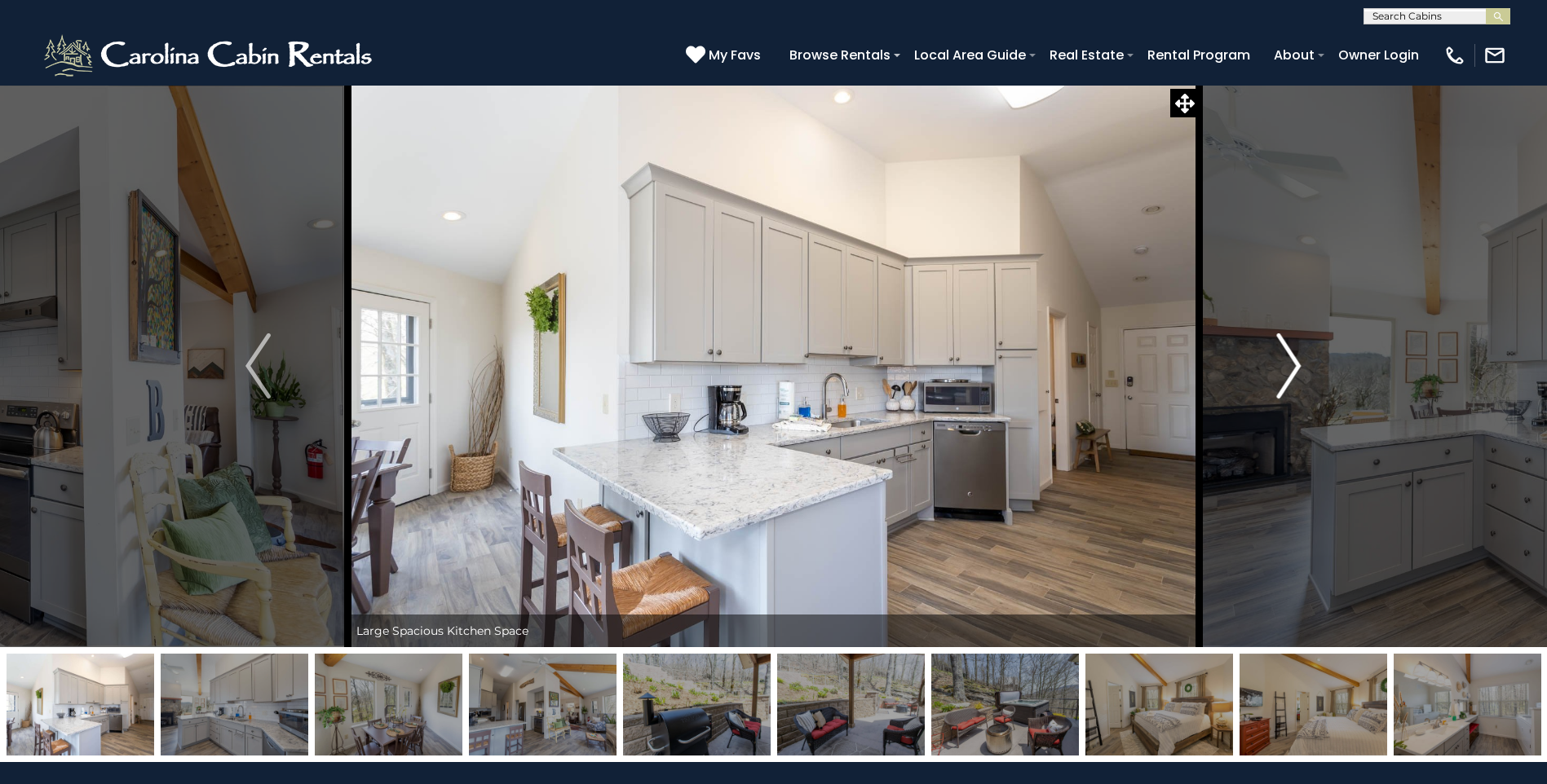
click at [1297, 391] on img "Next" at bounding box center [1287, 365] width 24 height 65
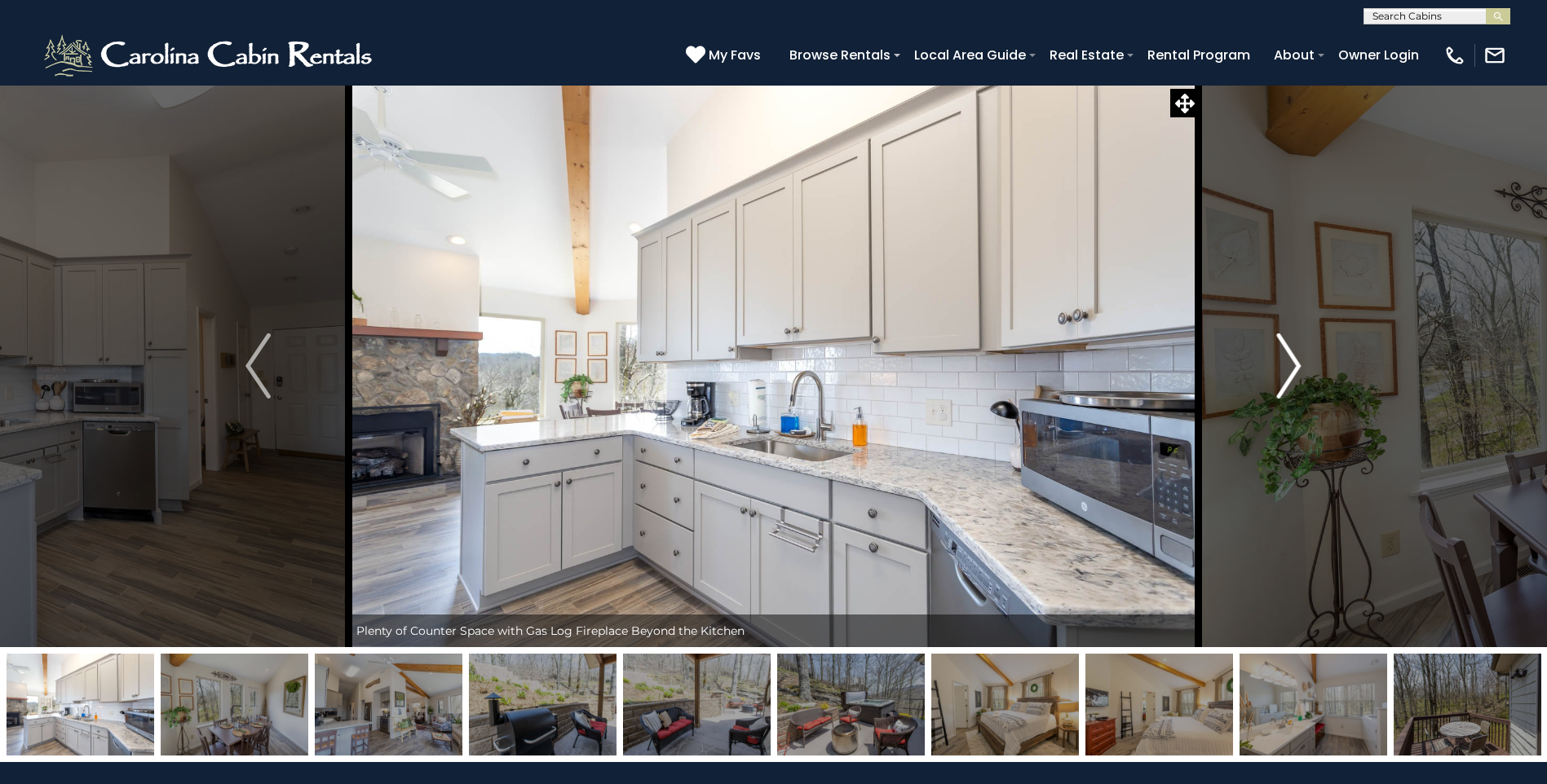
click at [1296, 391] on img "Next" at bounding box center [1287, 365] width 24 height 65
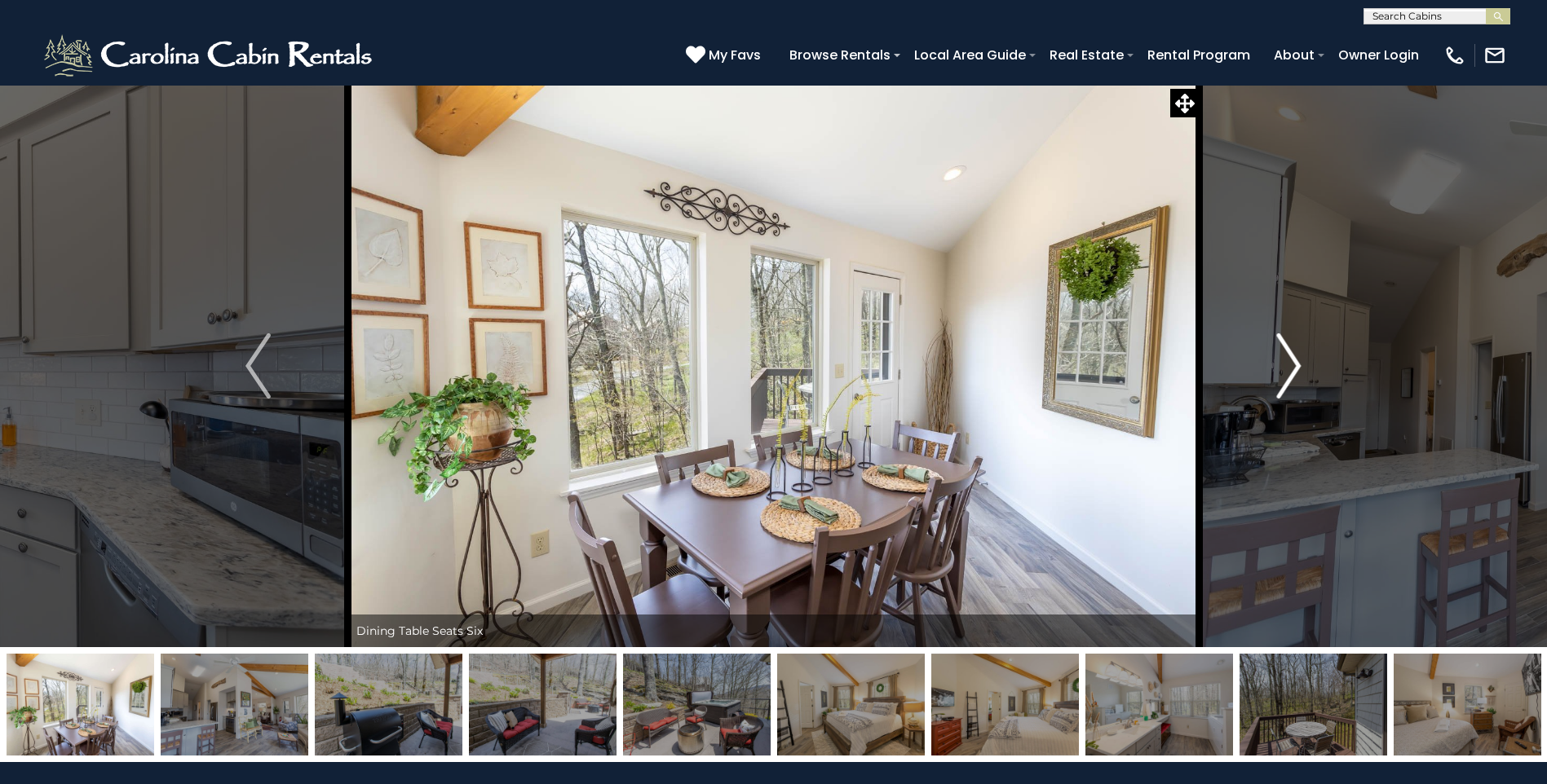
click at [1296, 391] on img "Next" at bounding box center [1287, 365] width 24 height 65
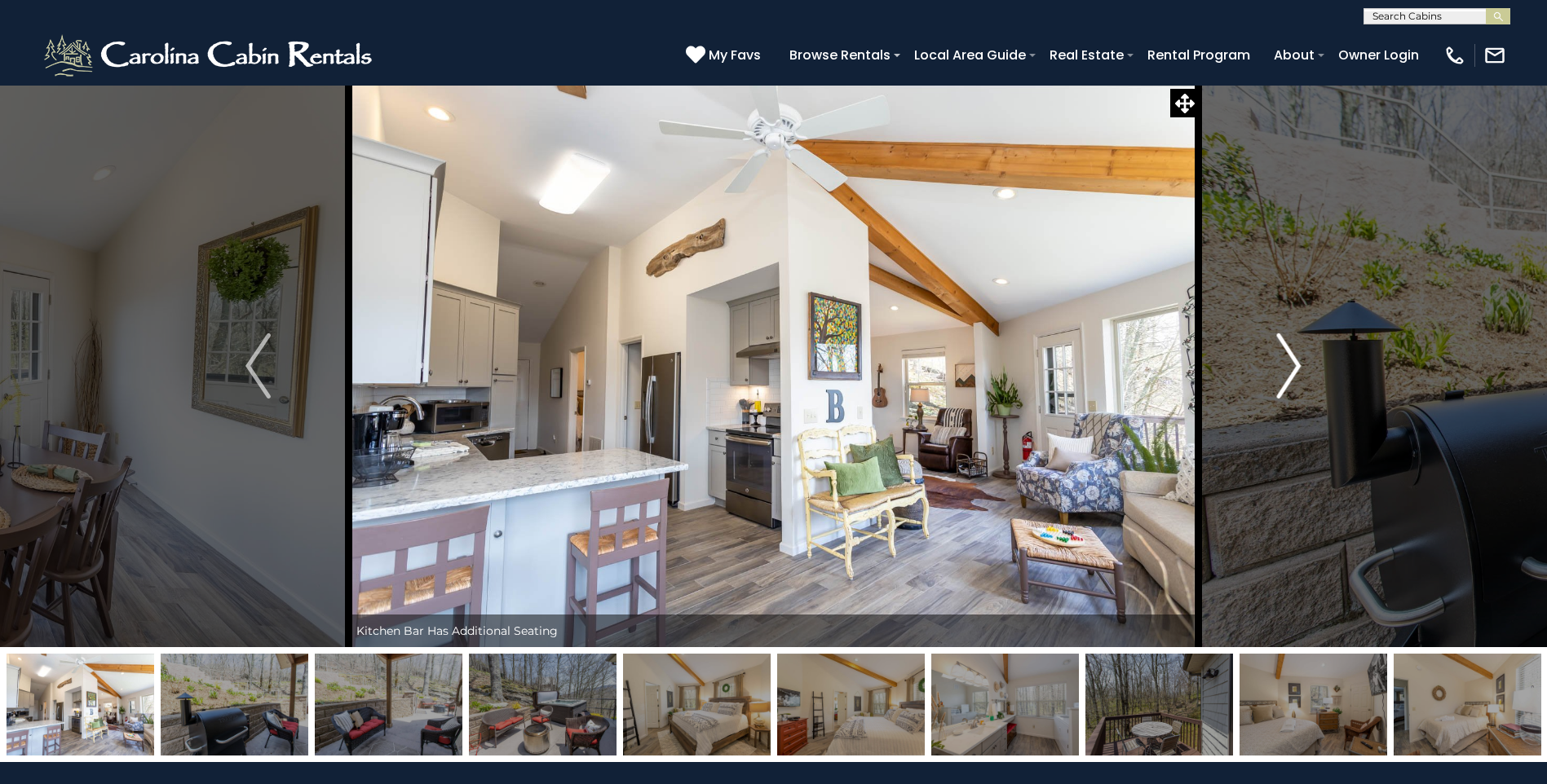
click at [1296, 391] on img "Next" at bounding box center [1287, 365] width 24 height 65
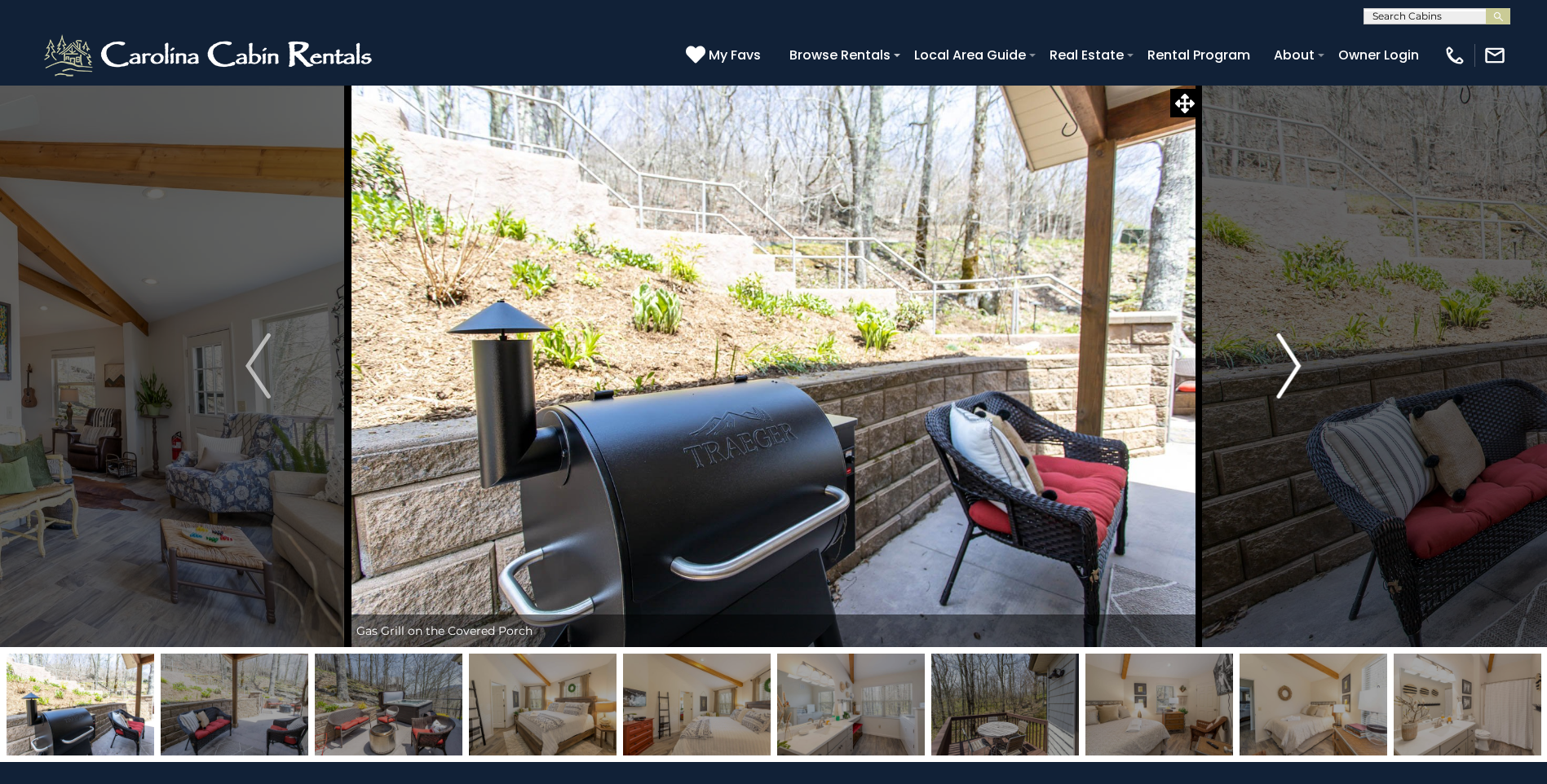
click at [1287, 365] on img "Next" at bounding box center [1287, 365] width 24 height 65
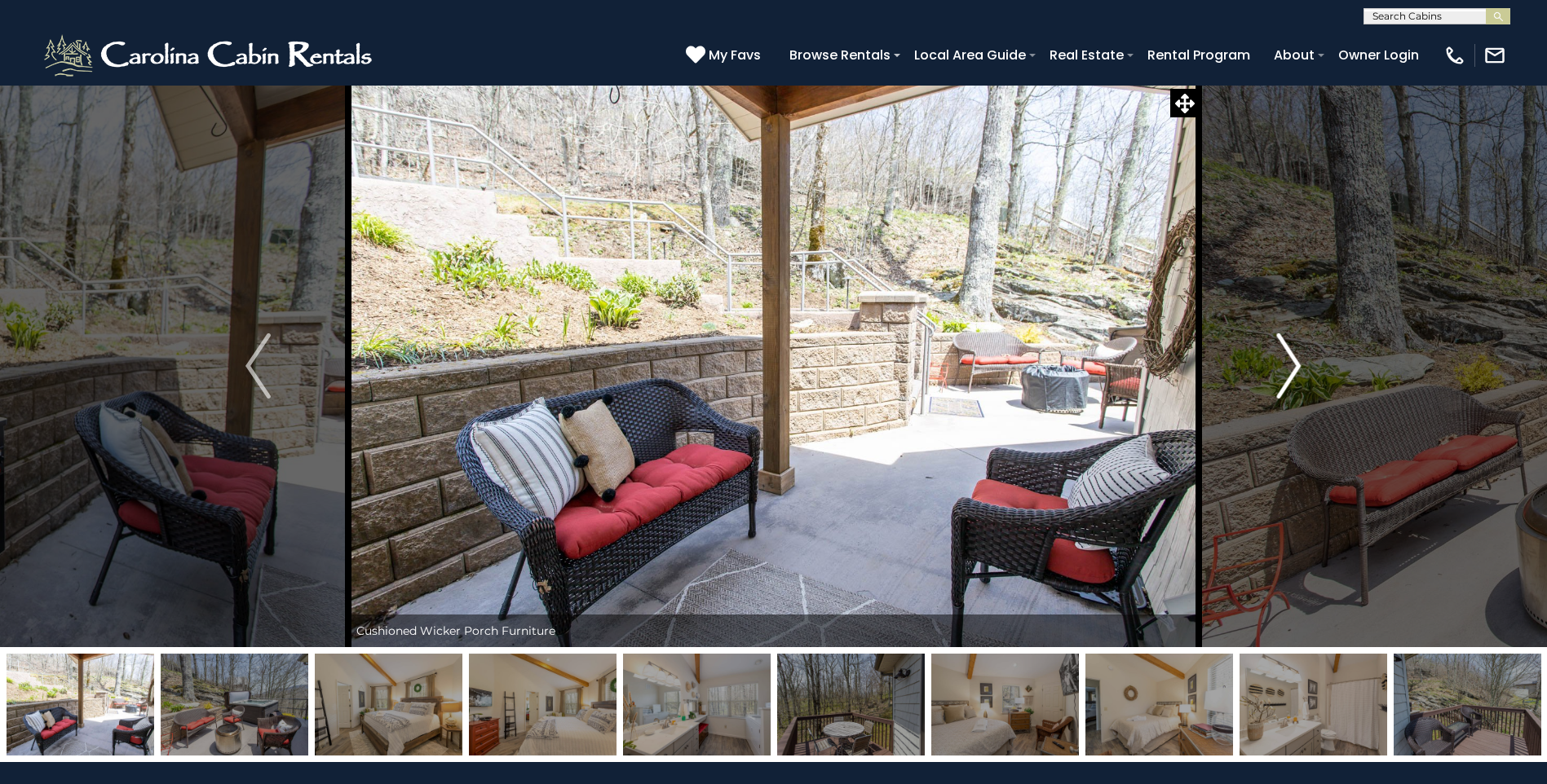
click at [1292, 353] on img "Next" at bounding box center [1287, 365] width 24 height 65
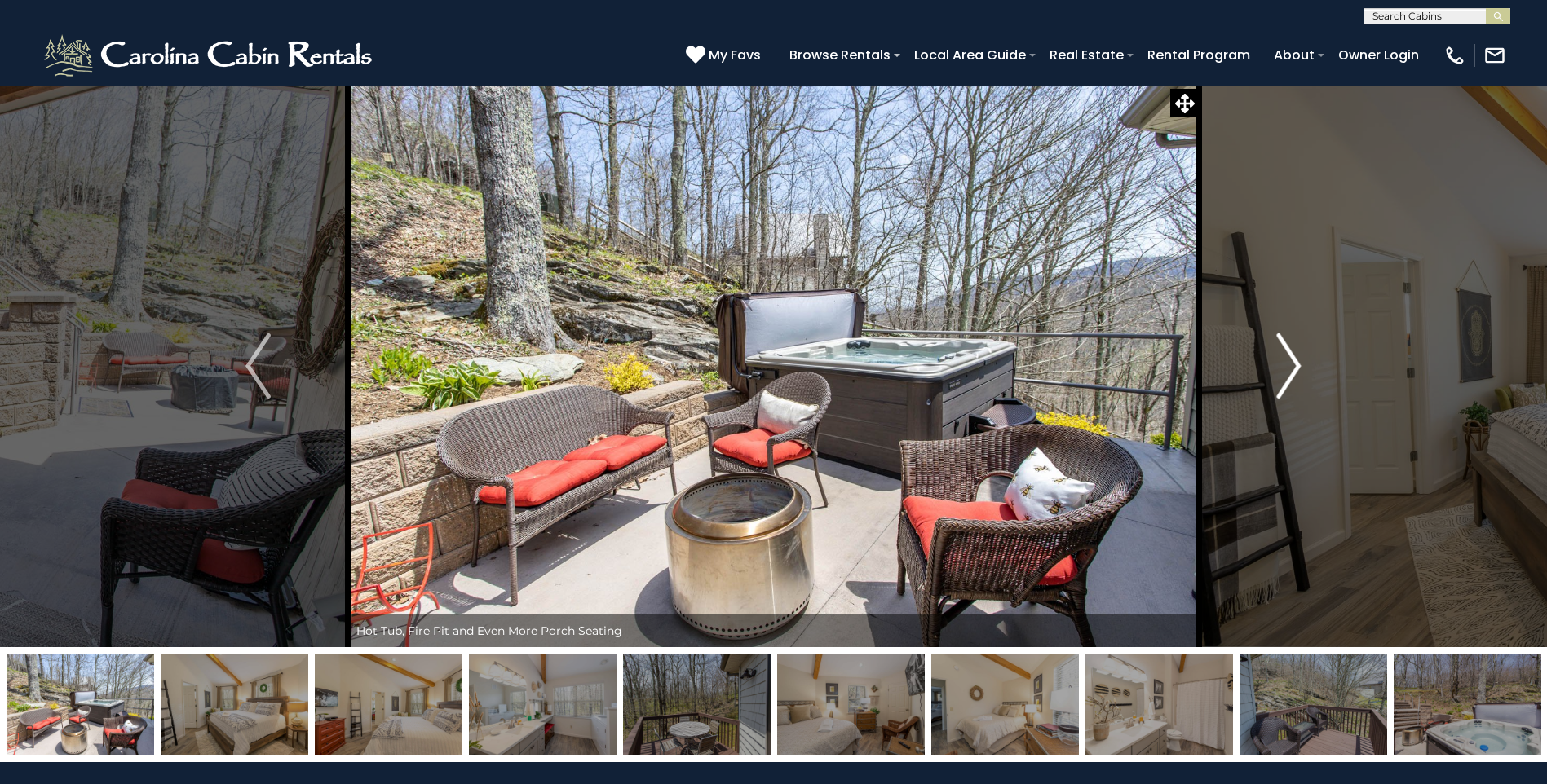
click at [1292, 353] on img "Next" at bounding box center [1287, 365] width 24 height 65
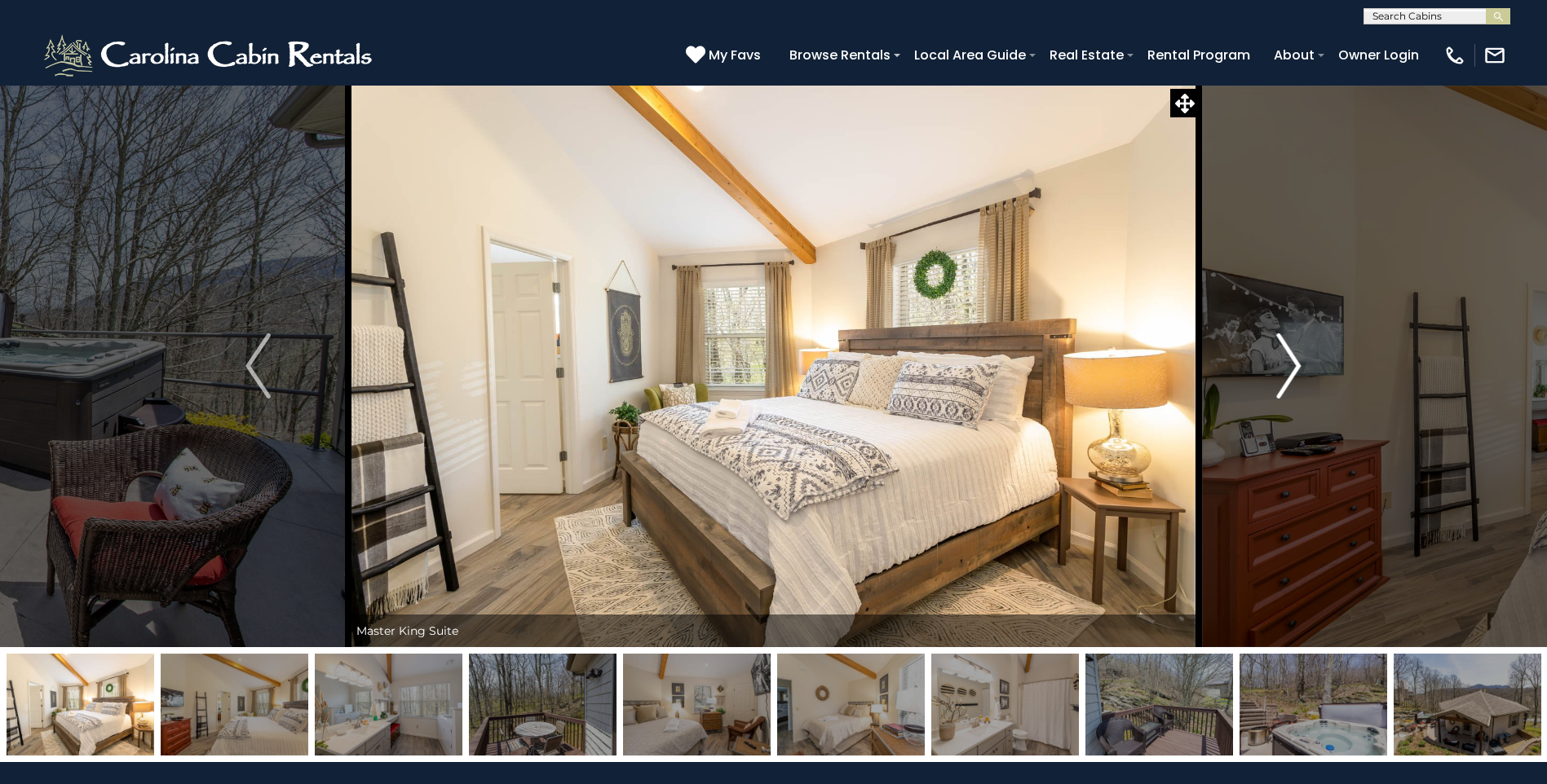
click at [1292, 353] on img "Next" at bounding box center [1287, 365] width 24 height 65
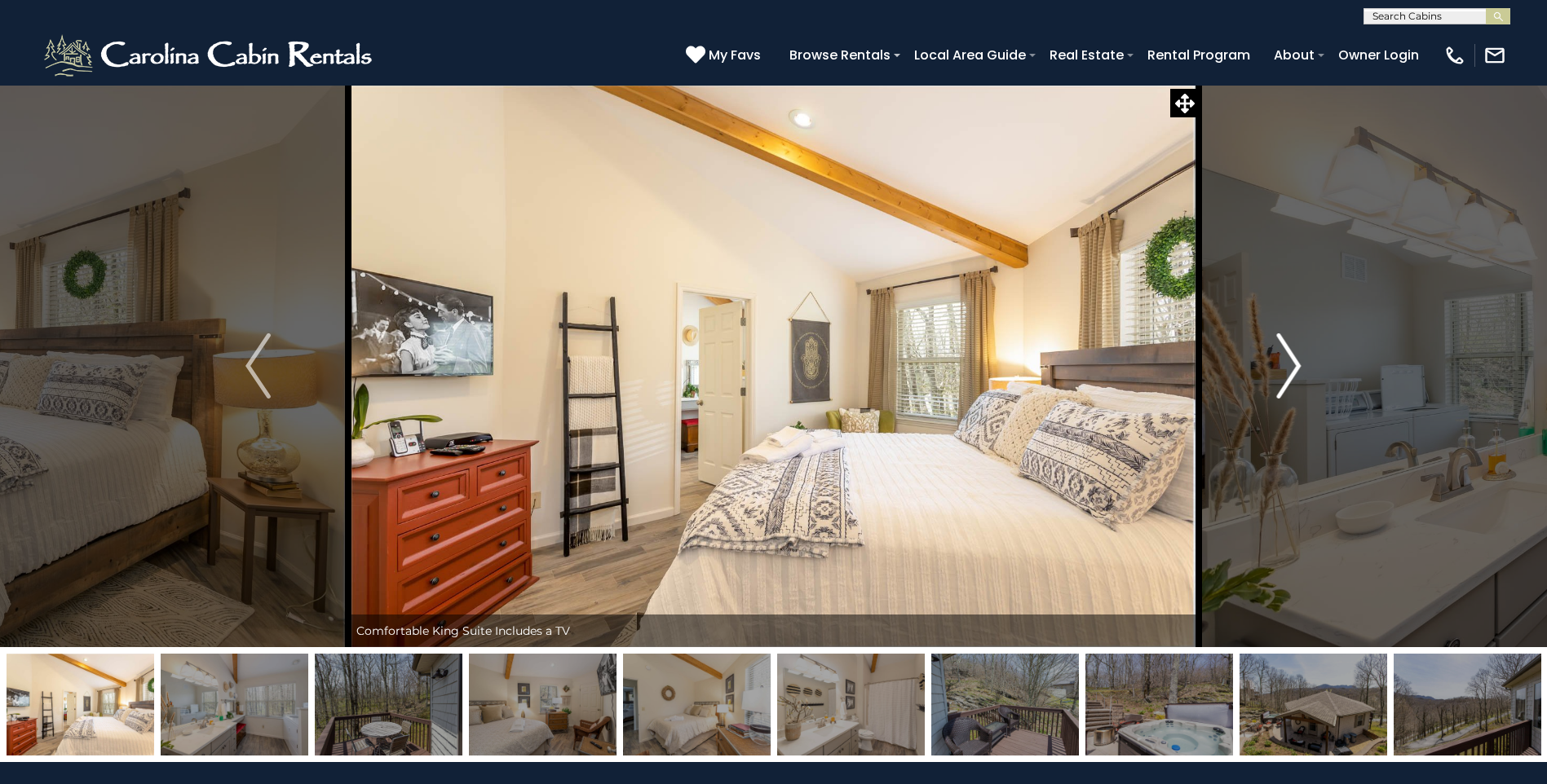
click at [1292, 353] on img "Next" at bounding box center [1287, 365] width 24 height 65
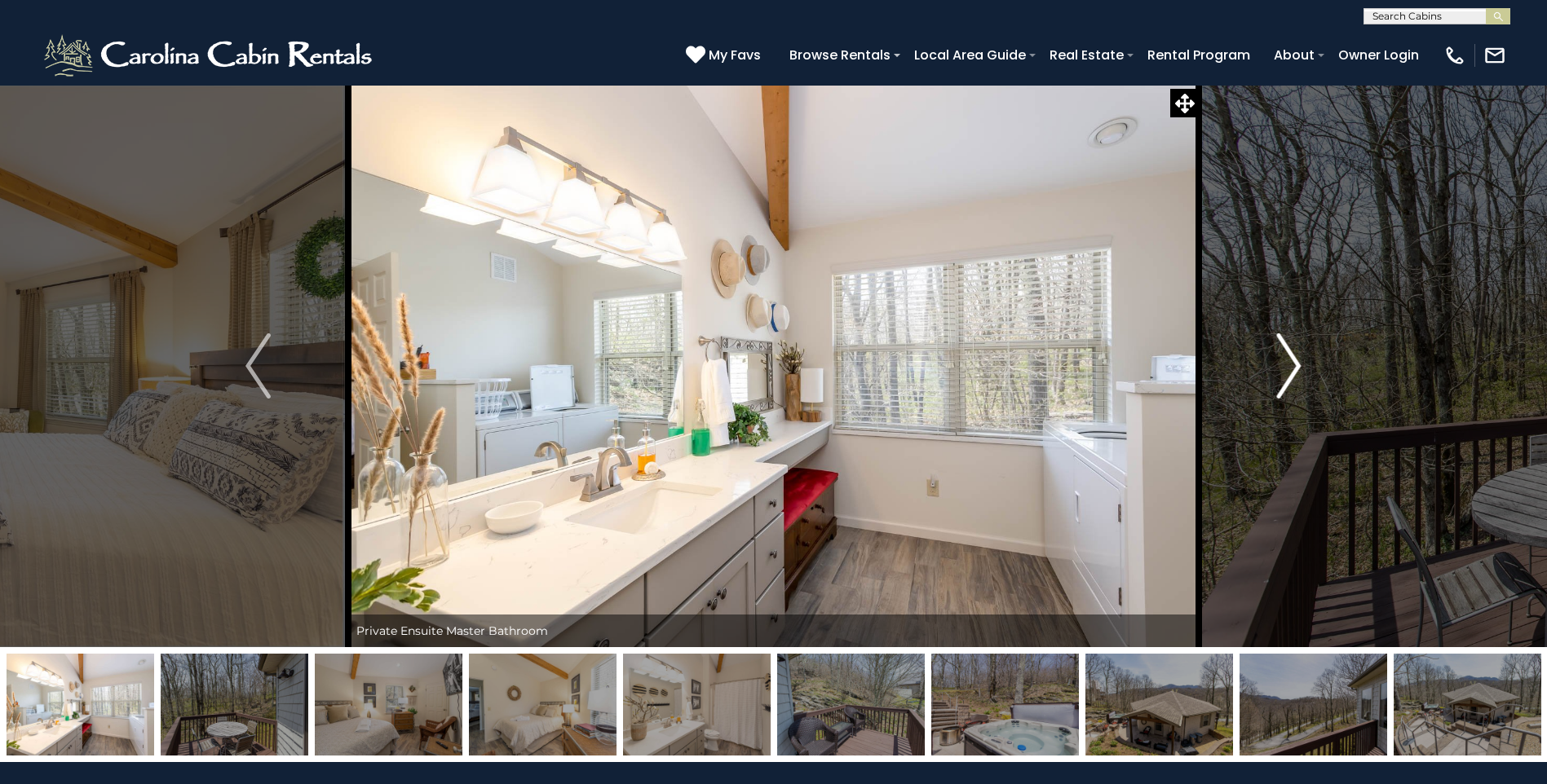
click at [1292, 353] on img "Next" at bounding box center [1287, 365] width 24 height 65
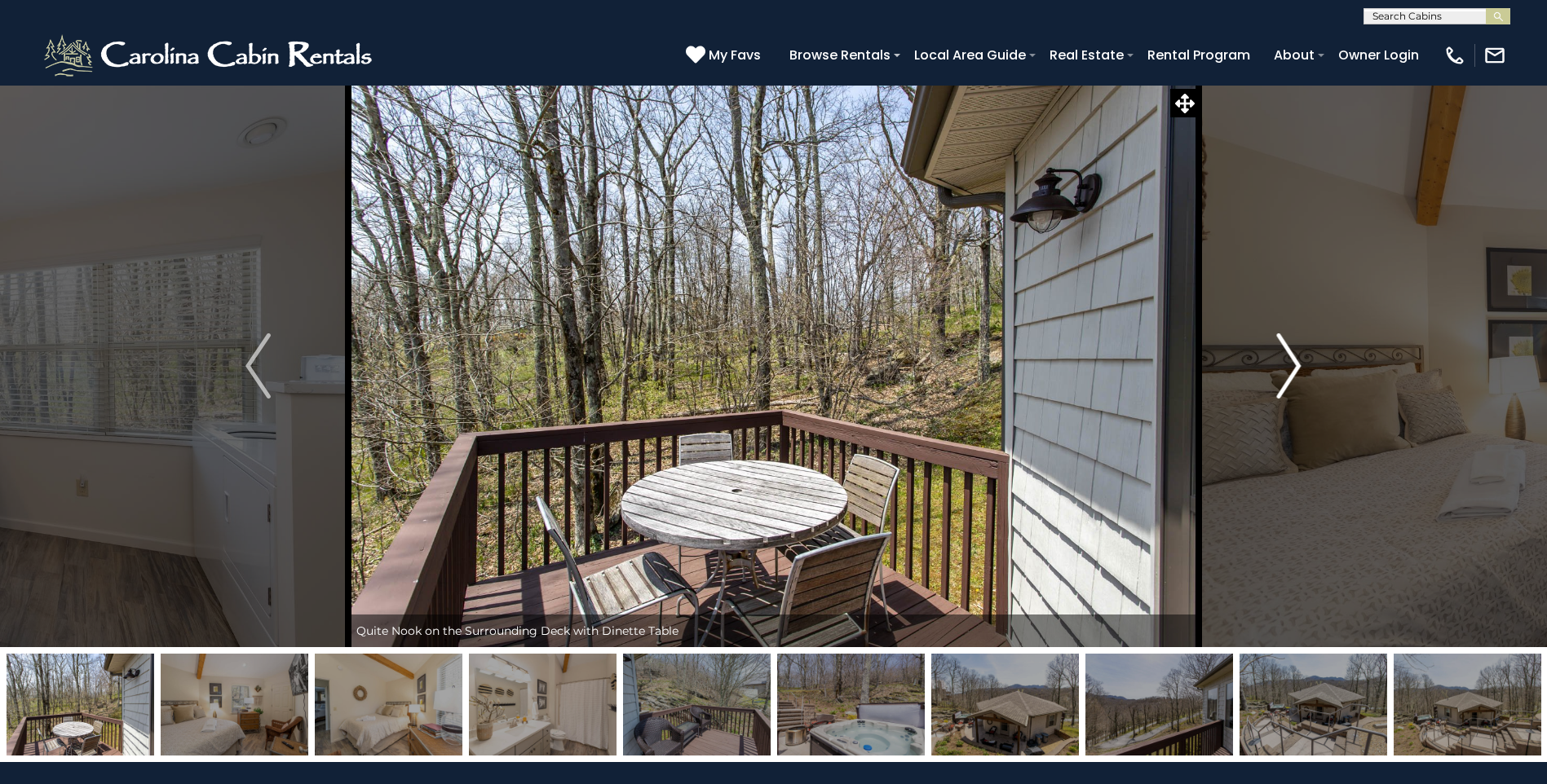
click at [1292, 353] on img "Next" at bounding box center [1287, 365] width 24 height 65
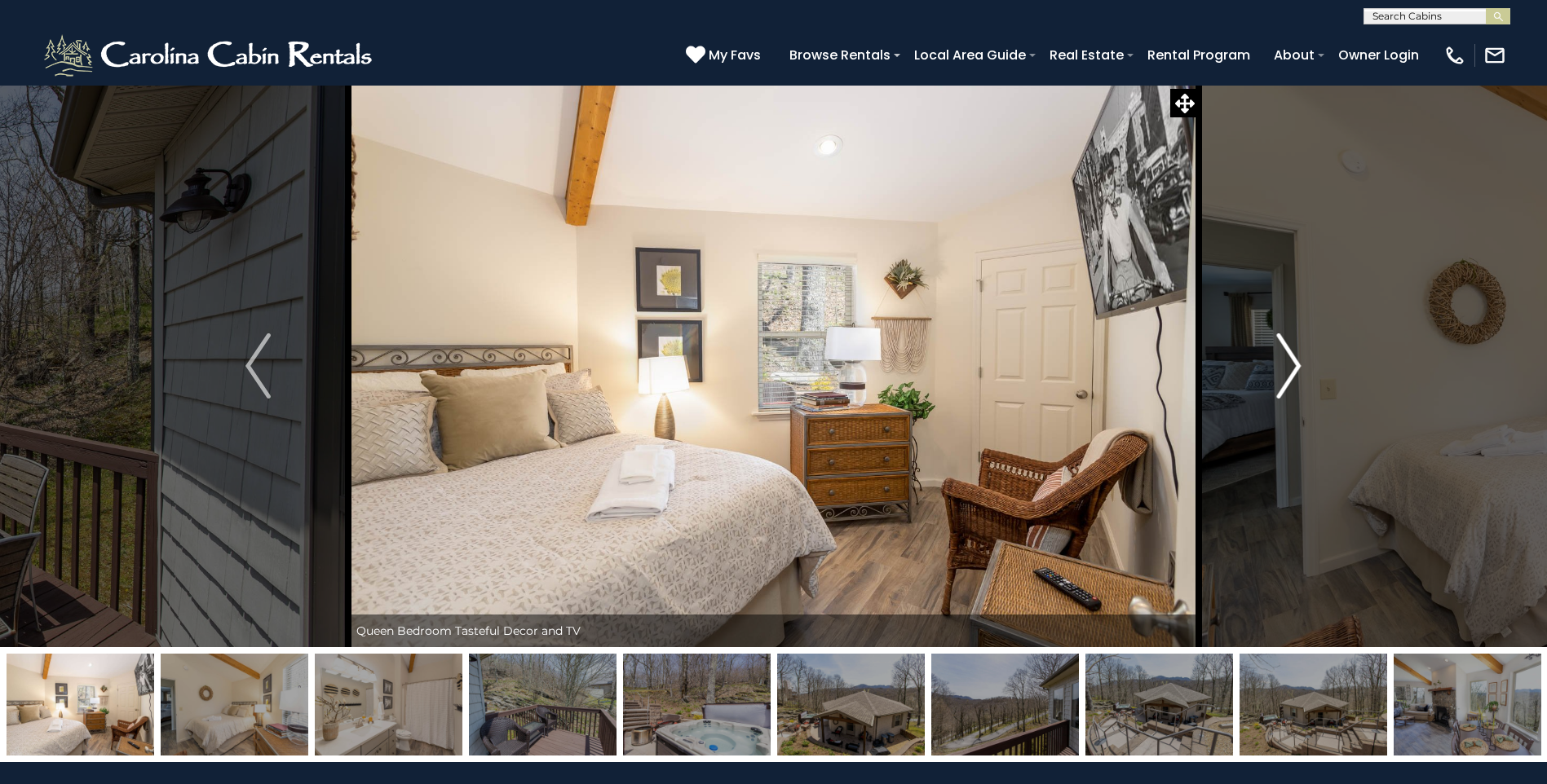
click at [1297, 353] on img "Next" at bounding box center [1287, 365] width 24 height 65
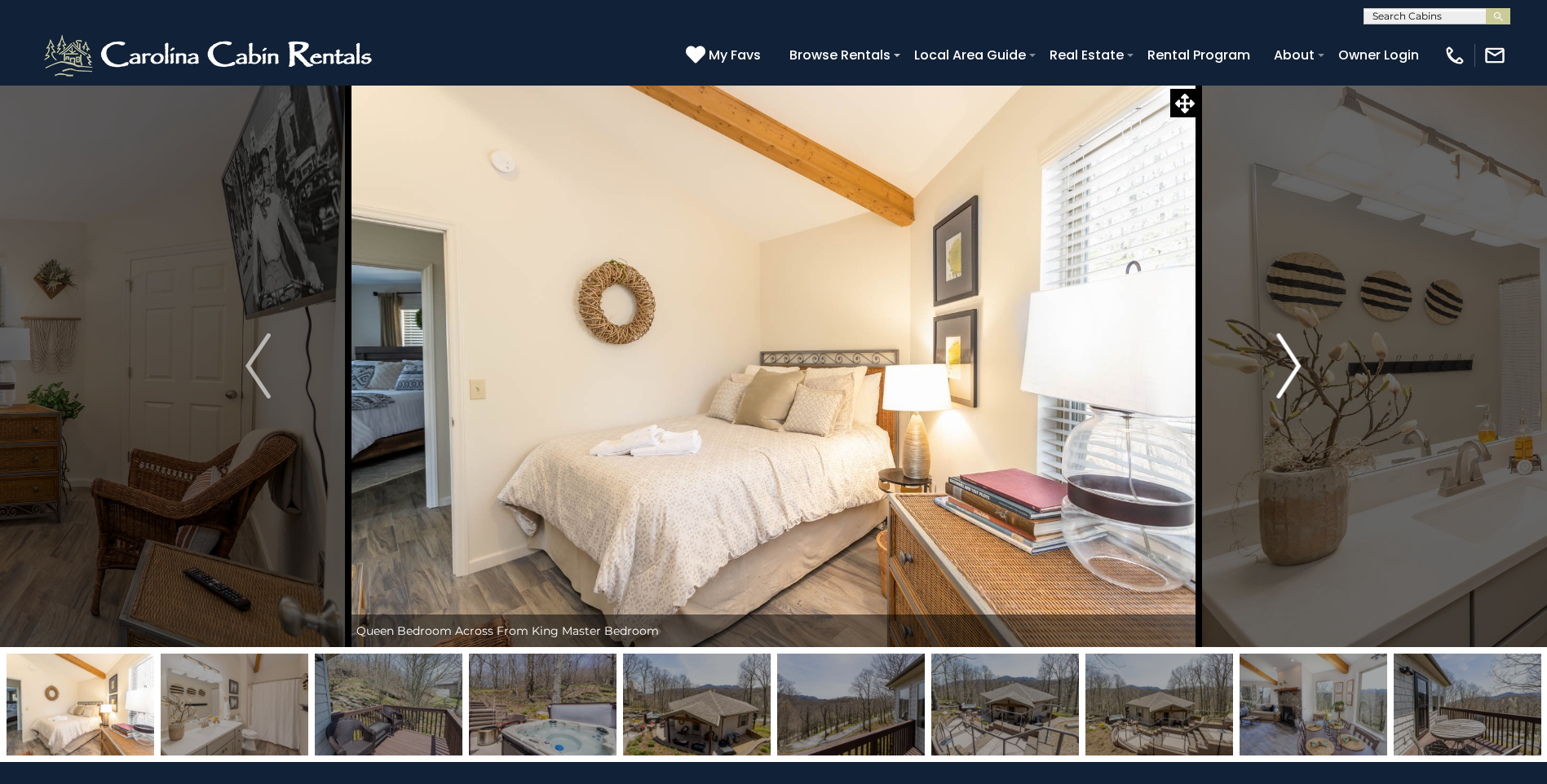
click at [1297, 353] on img "Next" at bounding box center [1287, 365] width 24 height 65
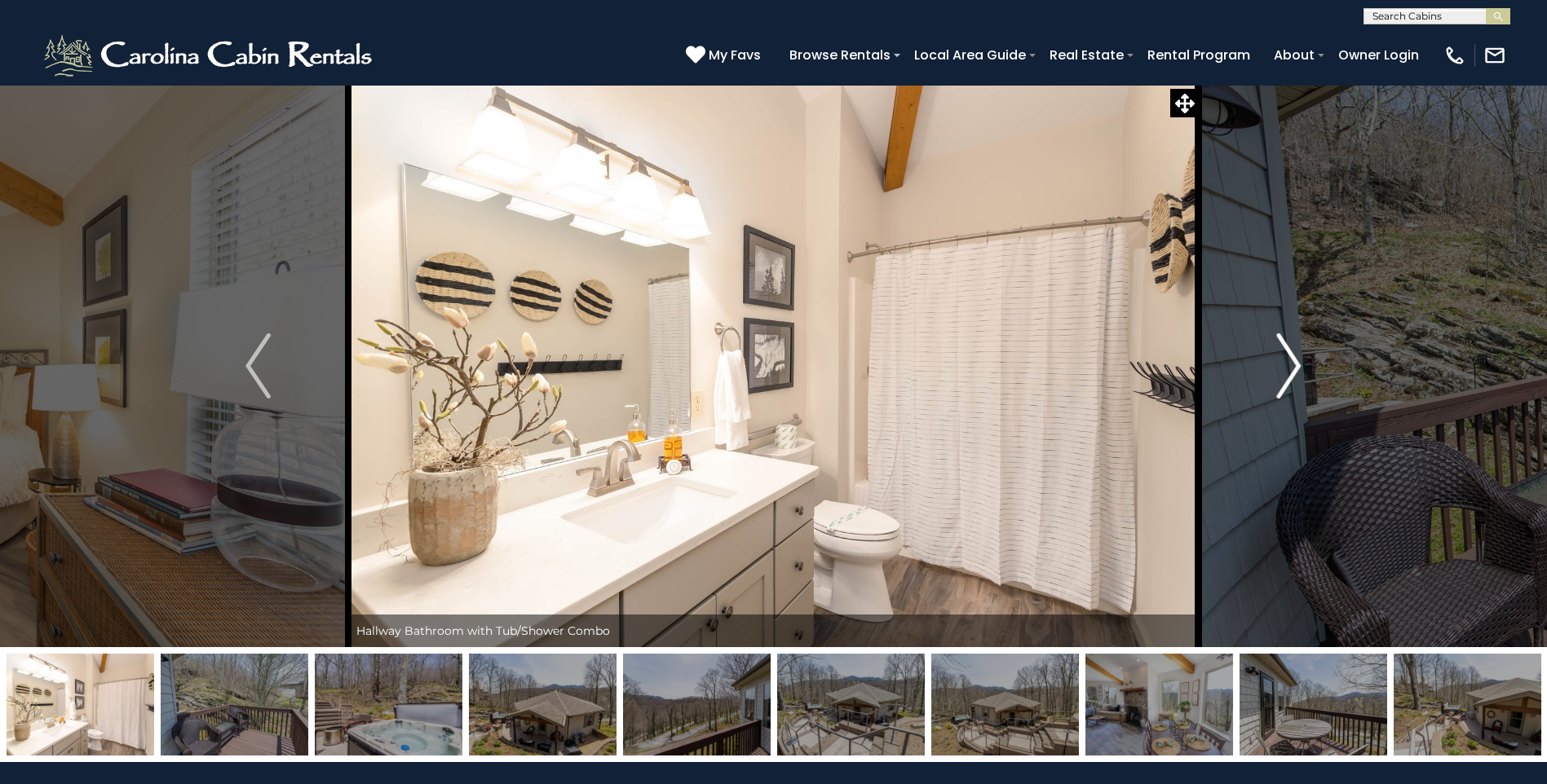
click at [1297, 353] on img "Next" at bounding box center [1287, 365] width 24 height 65
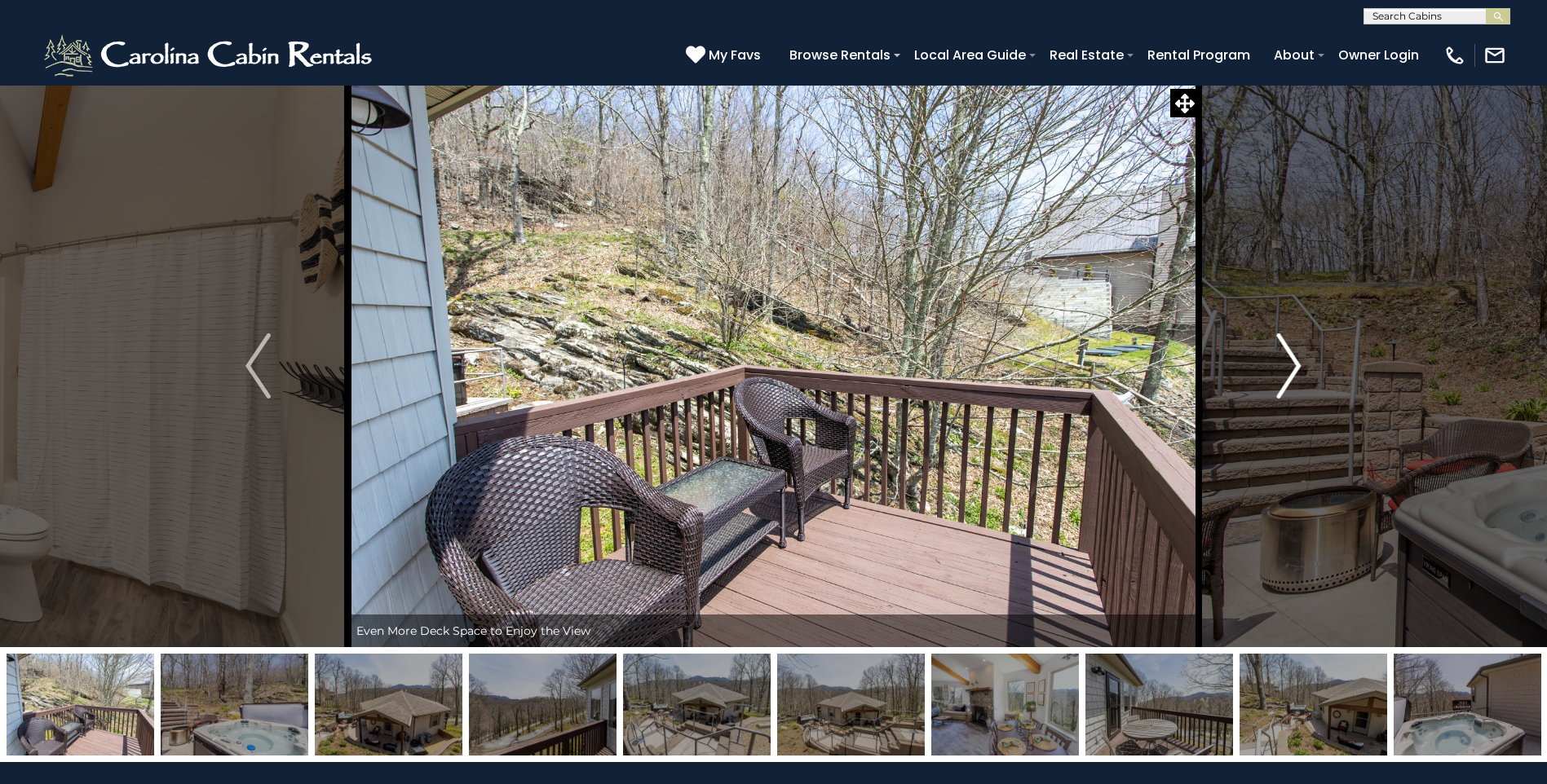
click at [1302, 355] on button "Next" at bounding box center [1288, 365] width 179 height 562
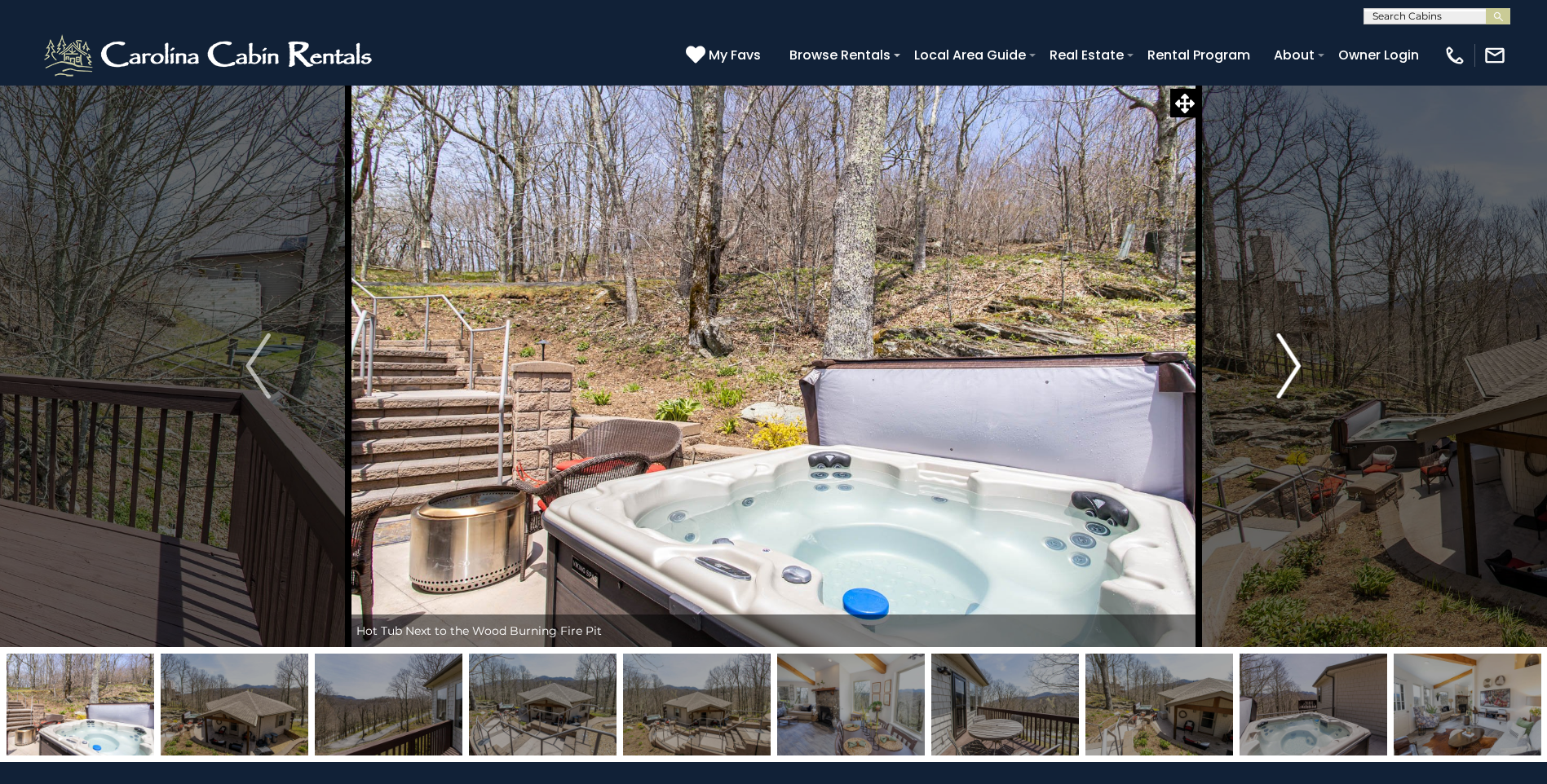
click at [1302, 357] on button "Next" at bounding box center [1288, 365] width 179 height 562
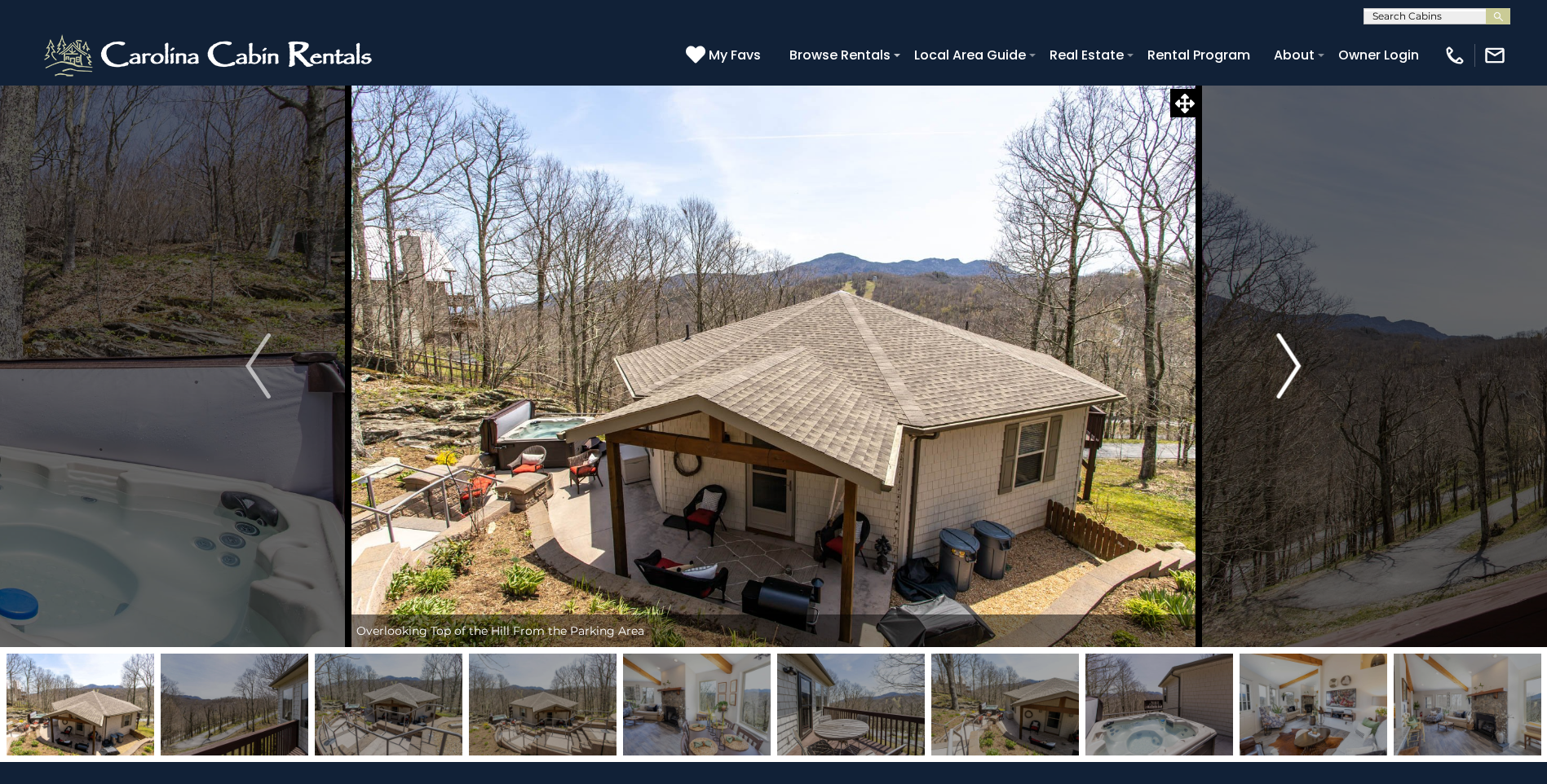
click at [1302, 357] on button "Next" at bounding box center [1288, 365] width 179 height 562
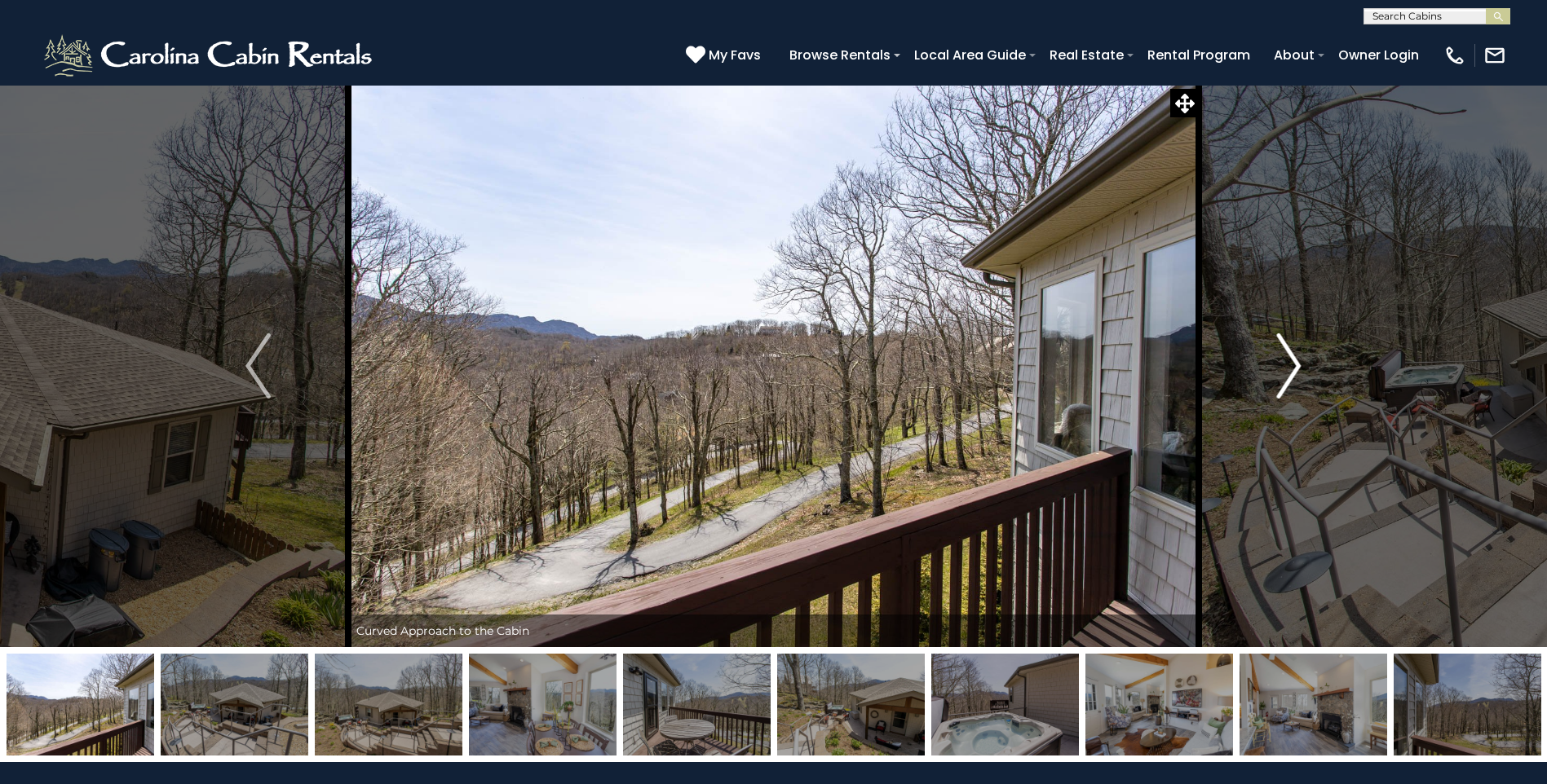
click at [1302, 357] on button "Next" at bounding box center [1288, 365] width 179 height 562
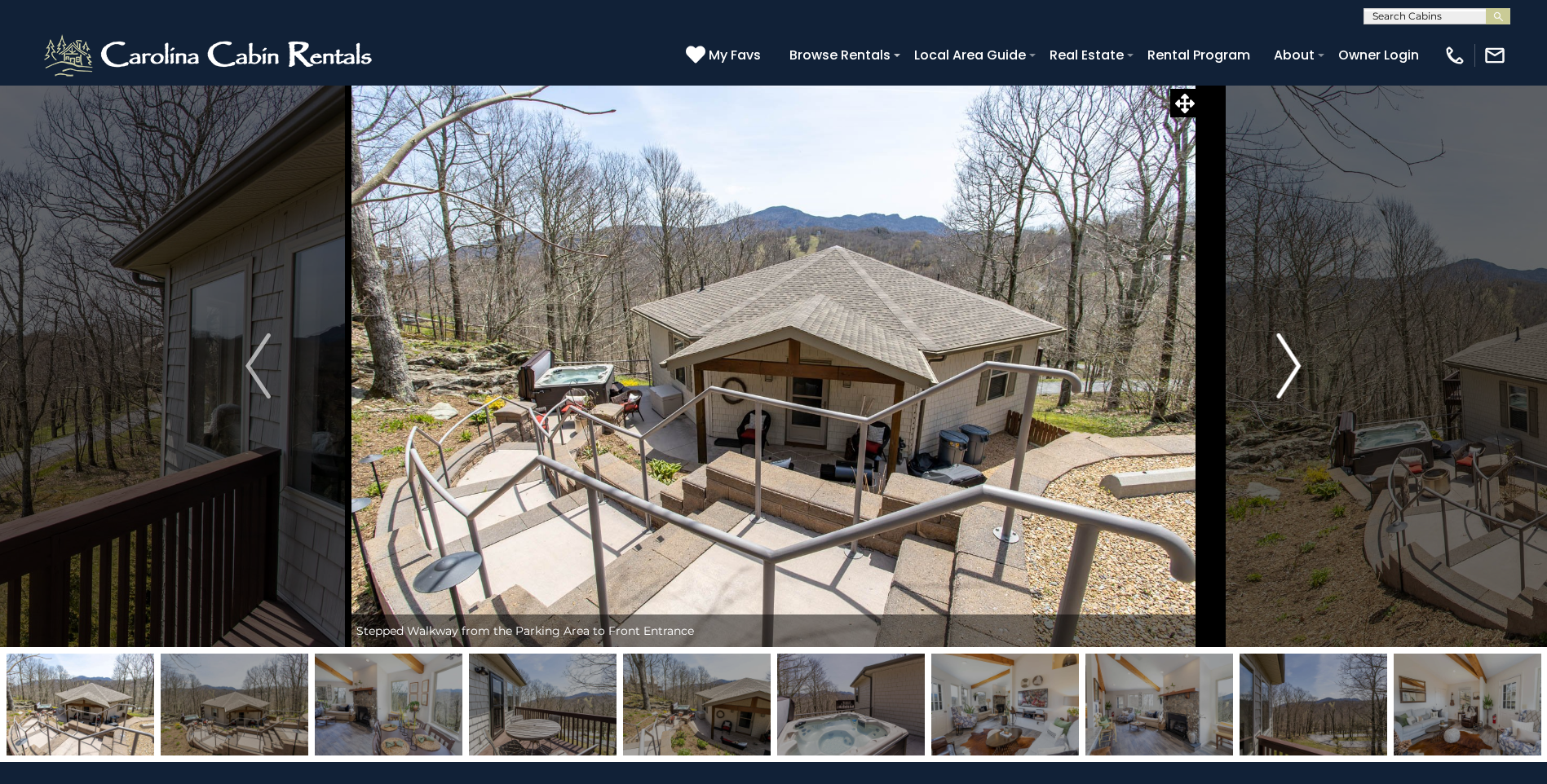
click at [1302, 357] on button "Next" at bounding box center [1288, 365] width 179 height 562
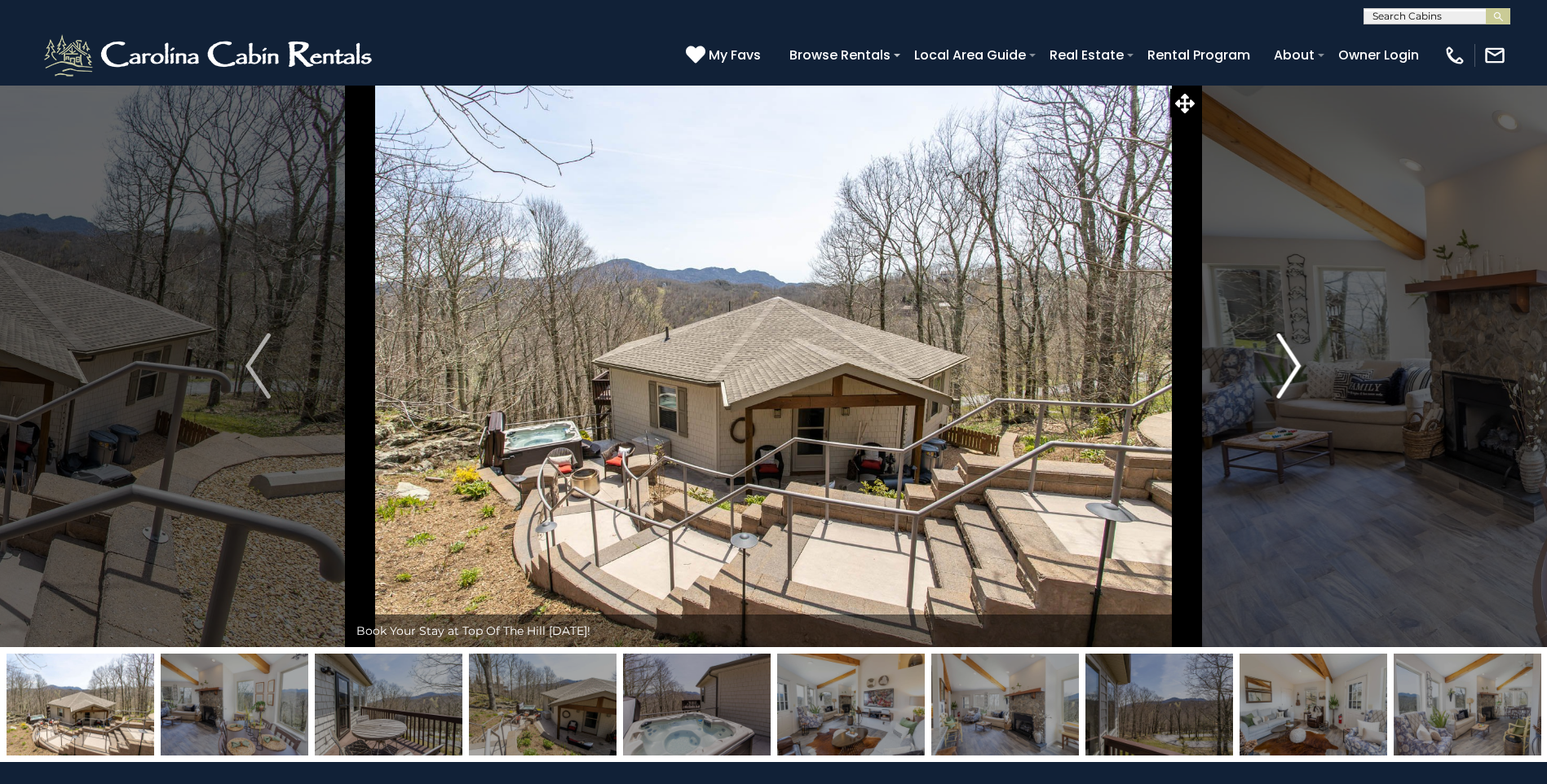
click at [1302, 357] on button "Next" at bounding box center [1288, 365] width 179 height 562
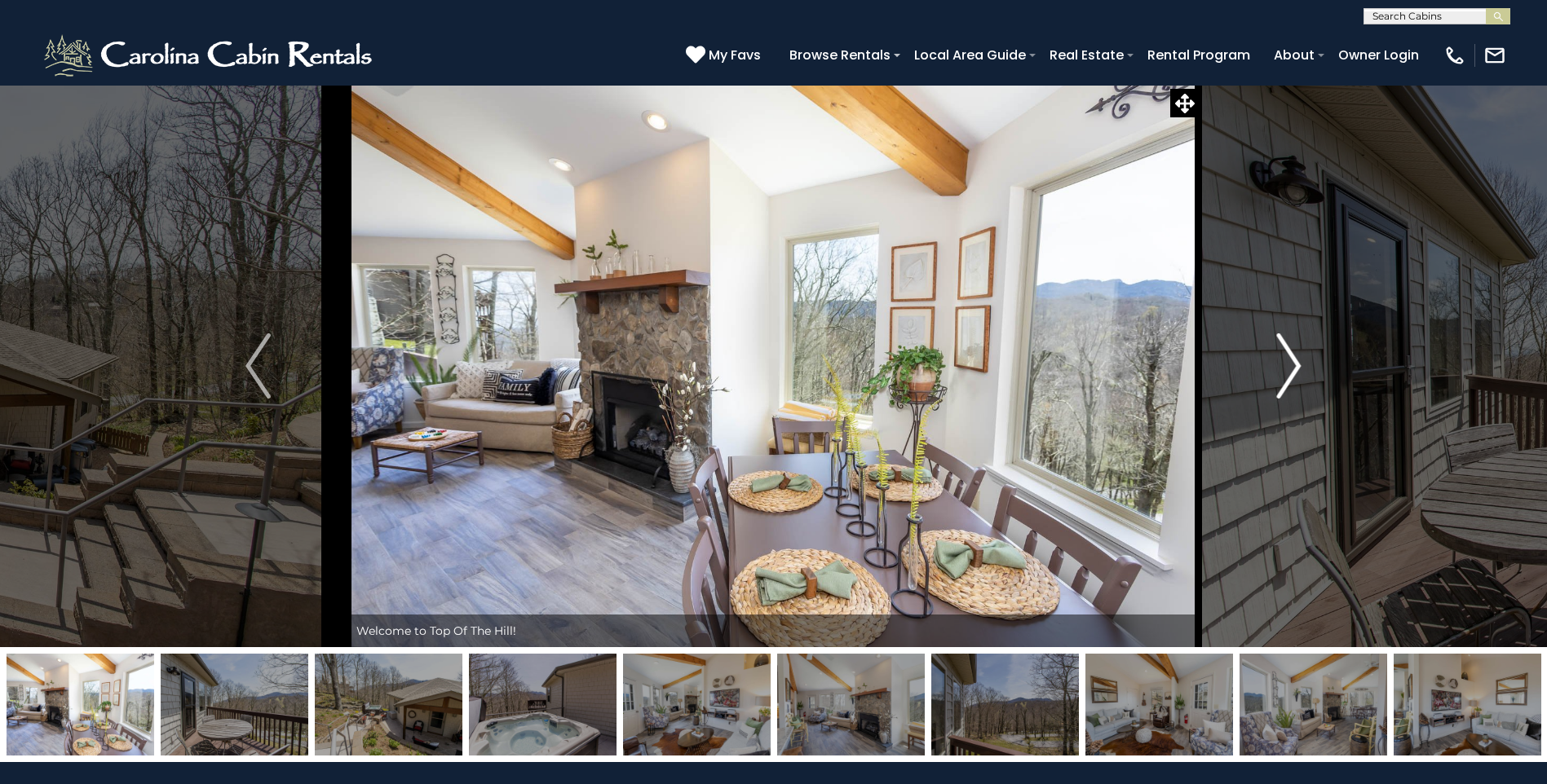
click at [1302, 357] on button "Next" at bounding box center [1288, 365] width 179 height 562
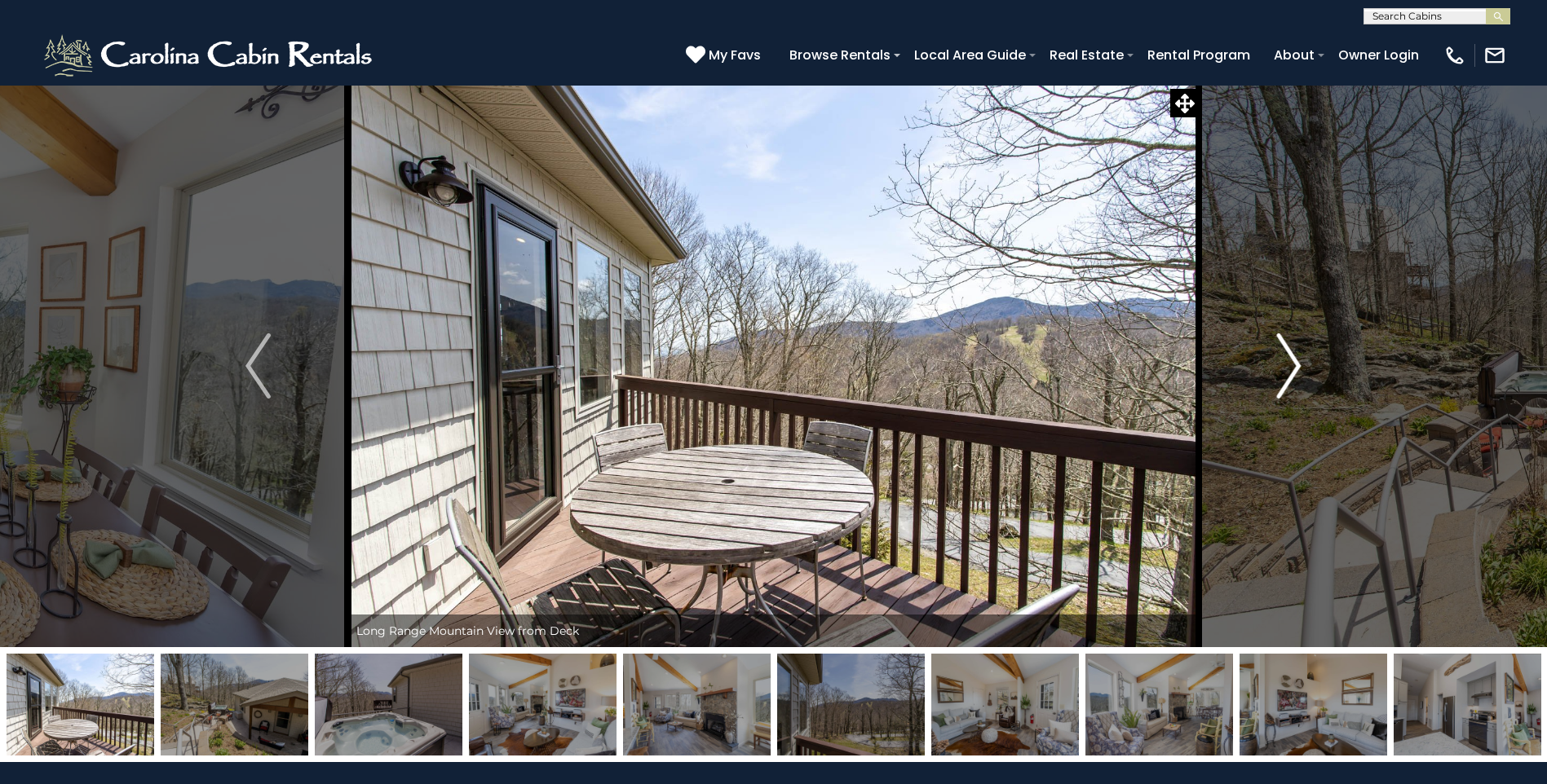
click at [1302, 357] on button "Next" at bounding box center [1288, 365] width 179 height 562
